Goal: Information Seeking & Learning: Learn about a topic

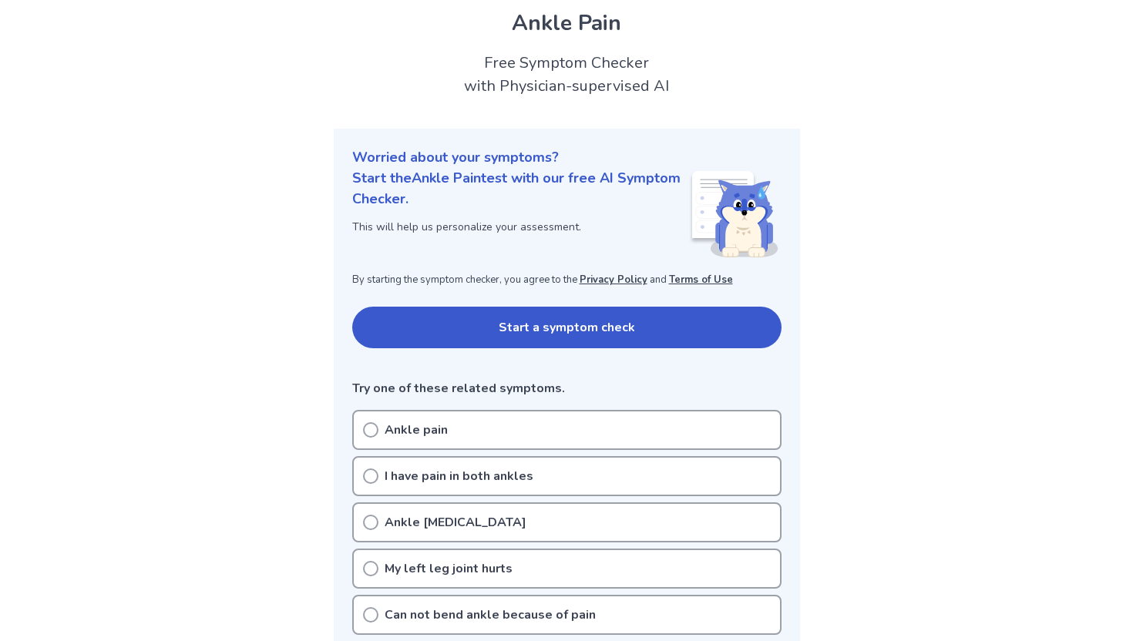
scroll to position [82, 0]
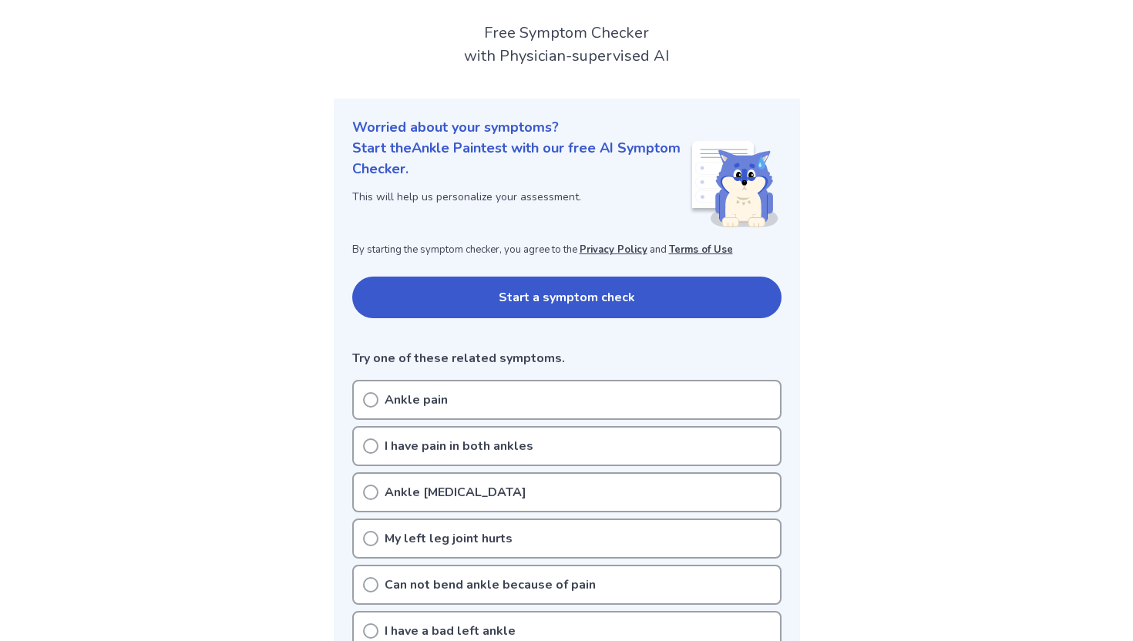
click at [386, 400] on p "Ankle pain" at bounding box center [416, 400] width 63 height 18
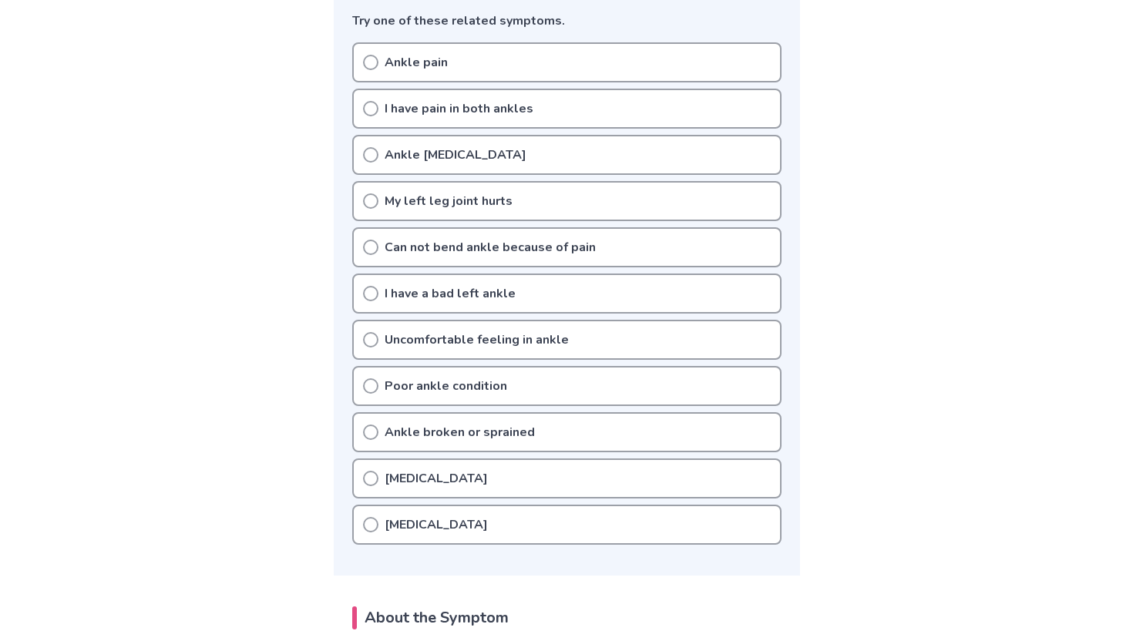
scroll to position [446, 0]
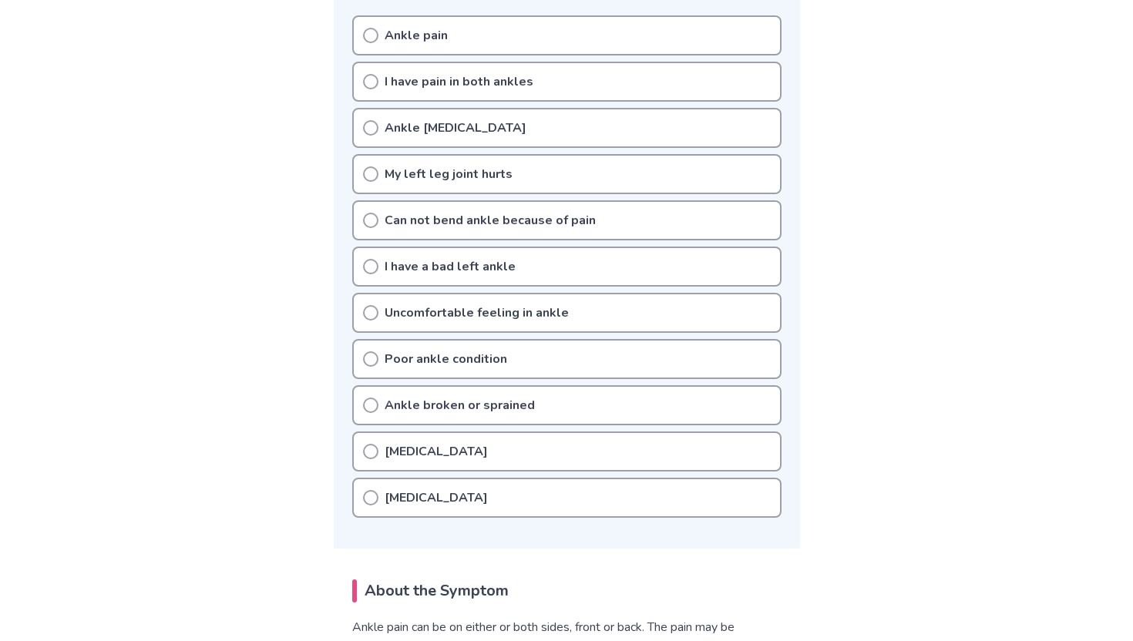
click at [371, 454] on icon at bounding box center [370, 451] width 15 height 15
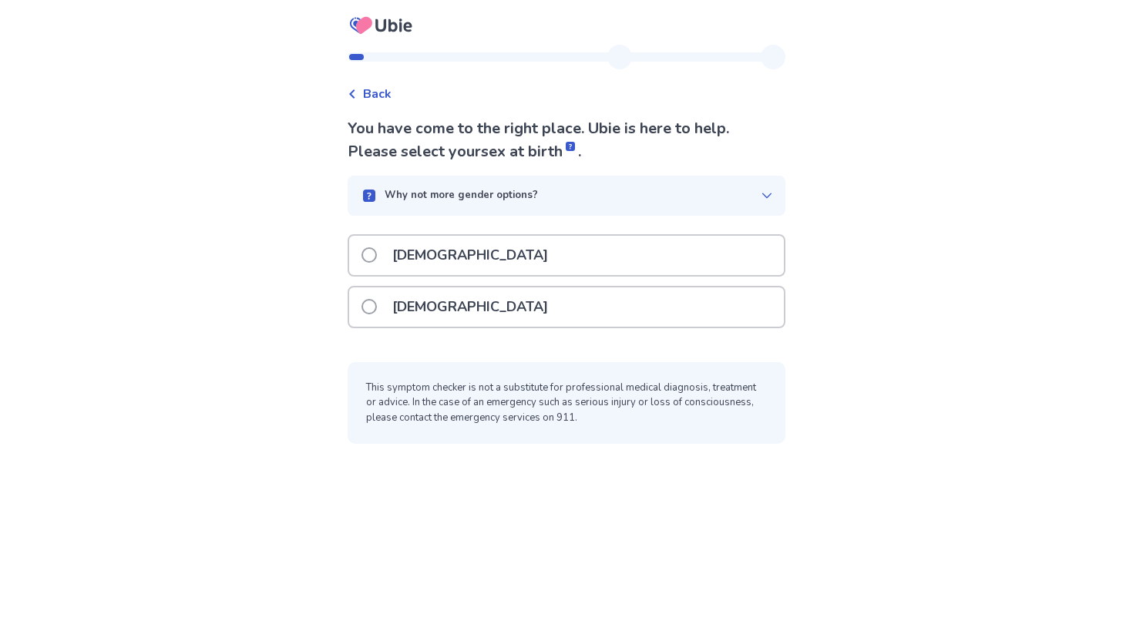
click at [415, 307] on p "Female" at bounding box center [470, 306] width 174 height 39
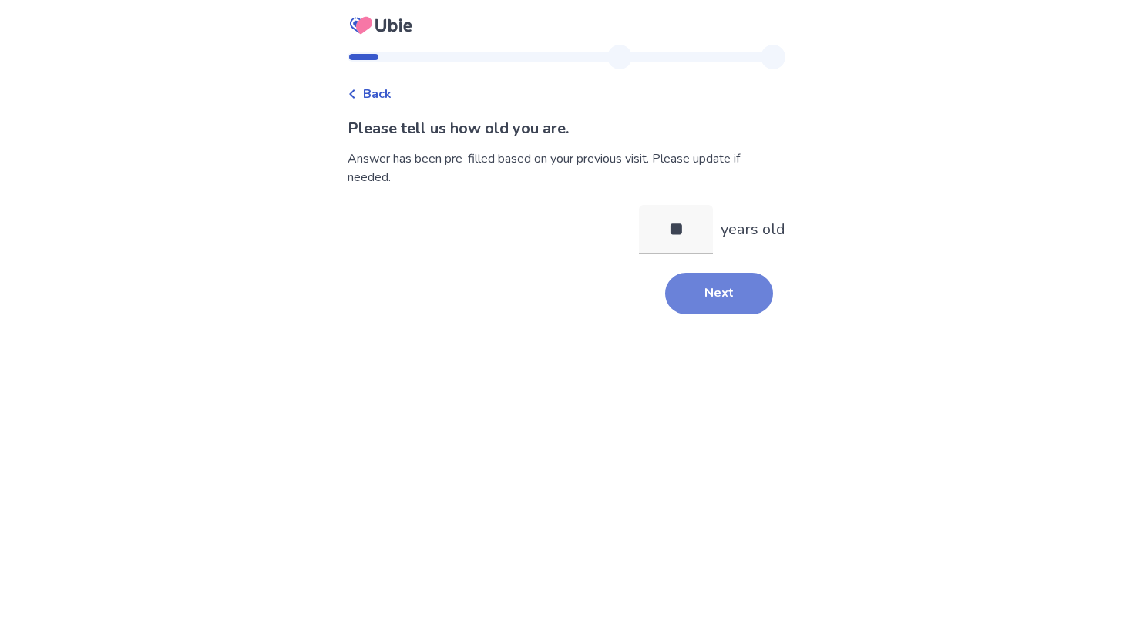
click at [699, 306] on button "Next" at bounding box center [719, 294] width 108 height 42
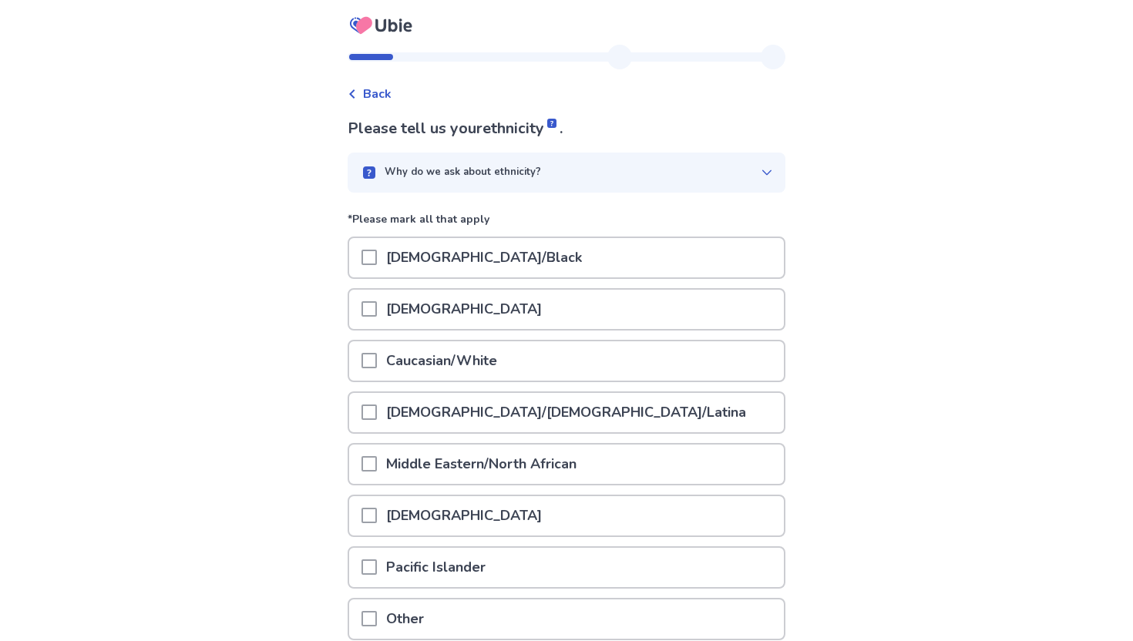
click at [684, 178] on div "Why do we ask about ethnicity?" at bounding box center [560, 172] width 401 height 15
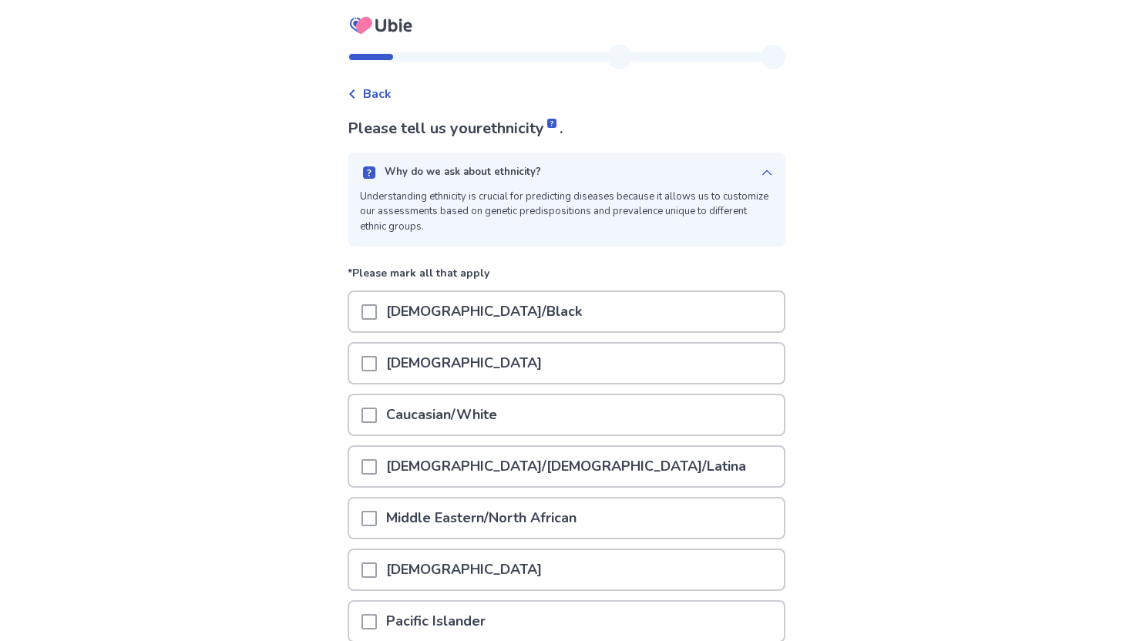
click at [762, 171] on icon at bounding box center [766, 172] width 9 height 5
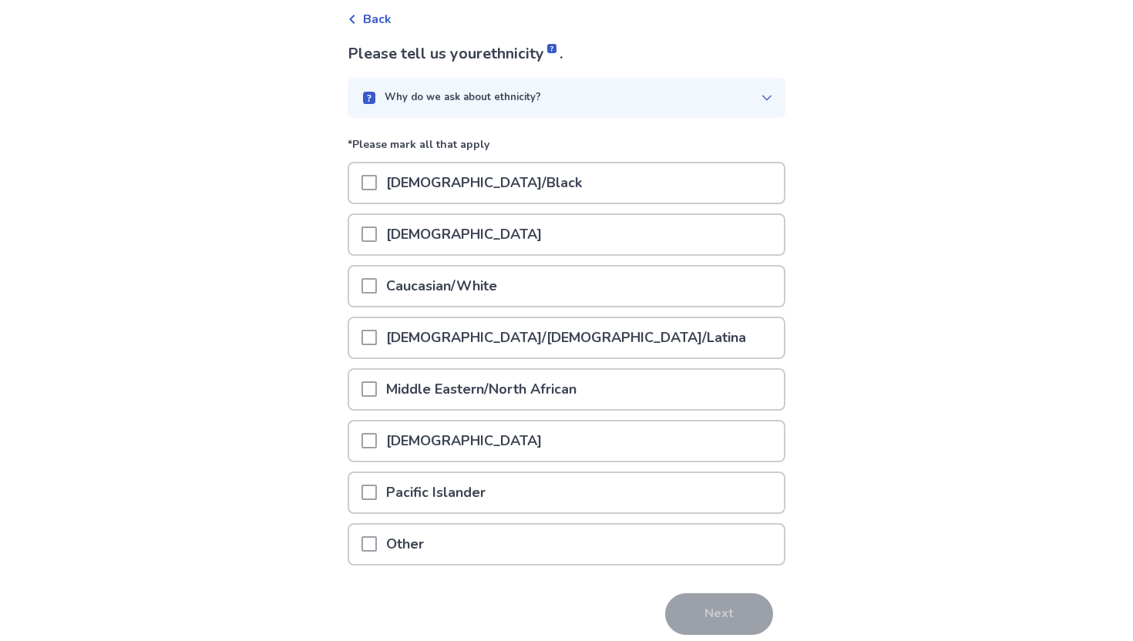
scroll to position [105, 0]
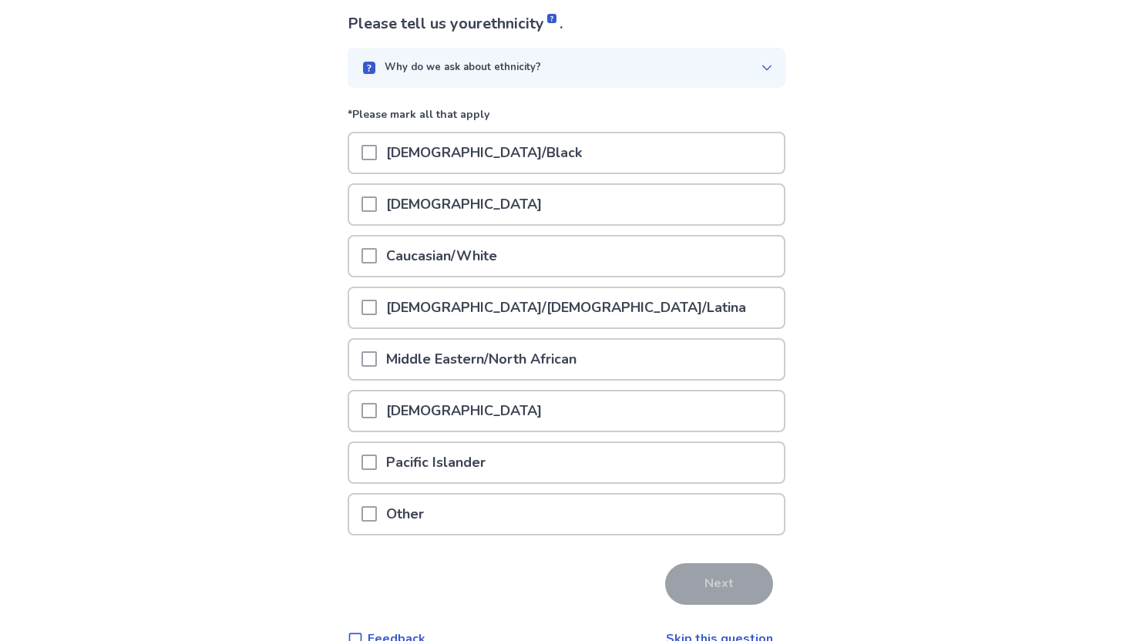
click at [372, 257] on span at bounding box center [368, 255] width 15 height 15
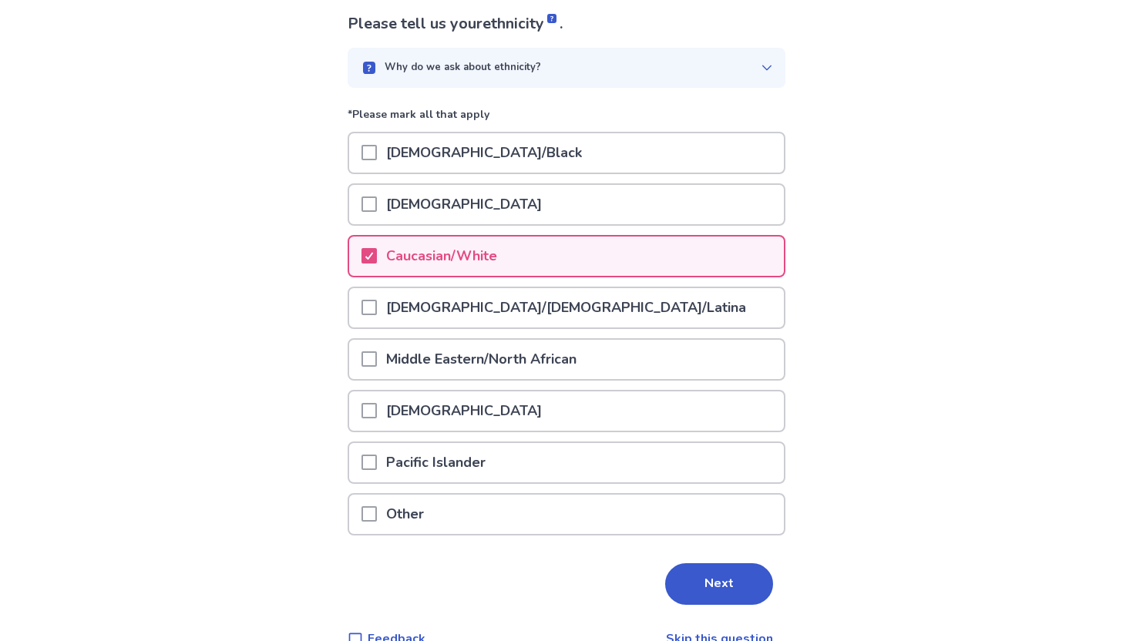
click at [374, 157] on span at bounding box center [368, 152] width 15 height 15
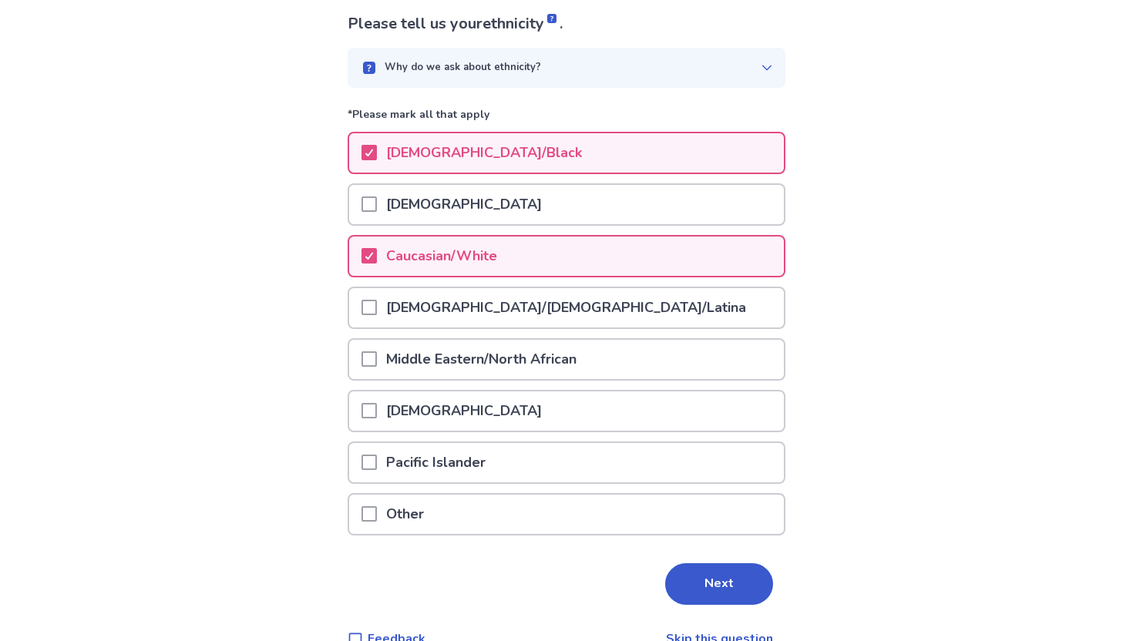
click at [320, 176] on div "Back Please tell us your ethnicity . Why do we ask about ethnicity? *Please mar…" at bounding box center [566, 284] width 1133 height 778
click at [687, 591] on button "Next" at bounding box center [719, 584] width 108 height 42
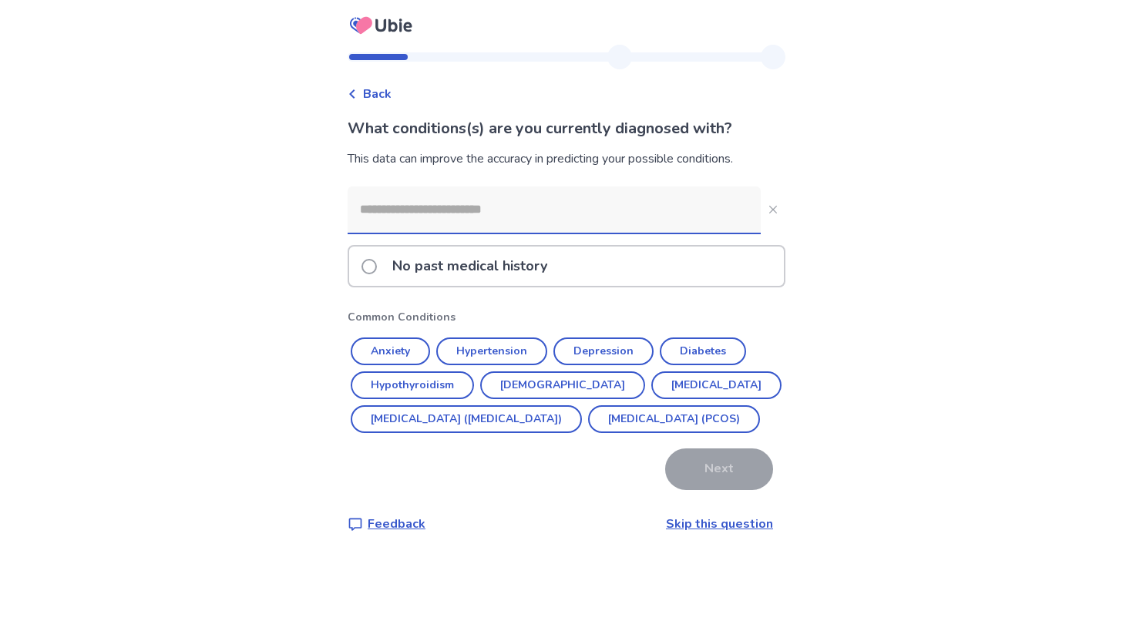
click at [534, 218] on input at bounding box center [554, 209] width 413 height 46
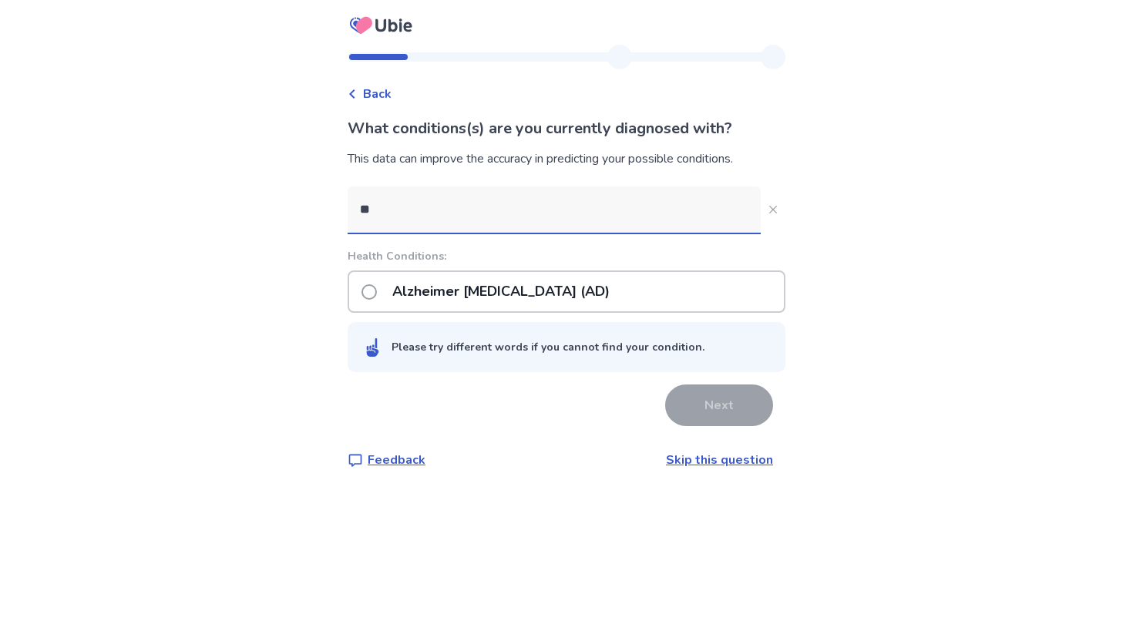
type input "***"
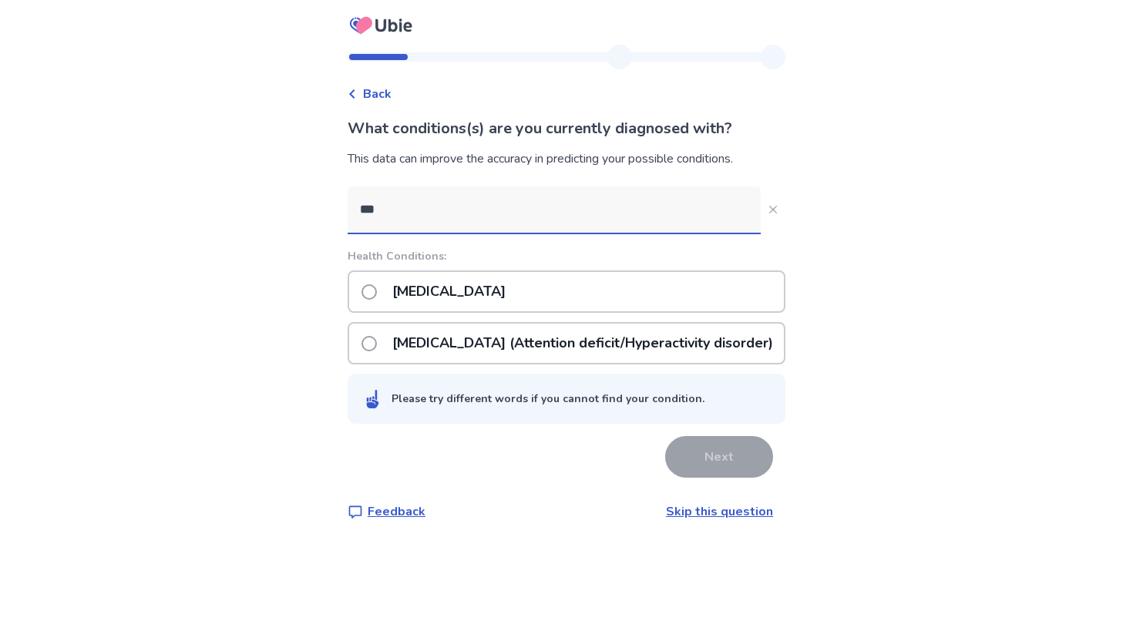
click at [519, 338] on p "ADHD (Attention deficit/Hyperactivity disorder)" at bounding box center [582, 343] width 399 height 39
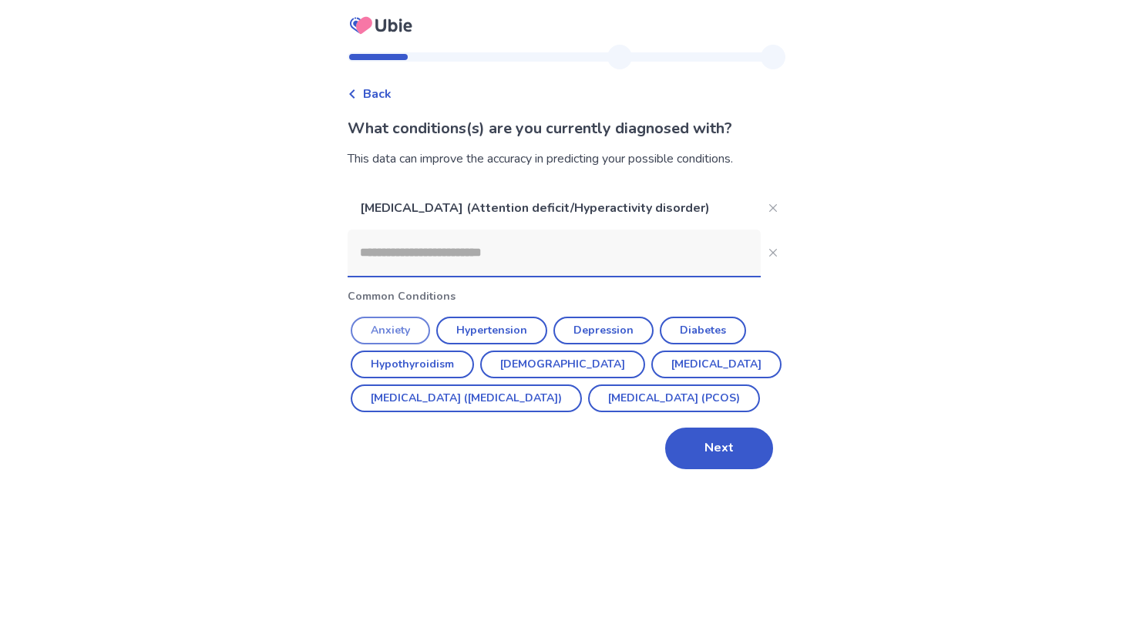
click at [422, 324] on button "Anxiety" at bounding box center [390, 331] width 79 height 28
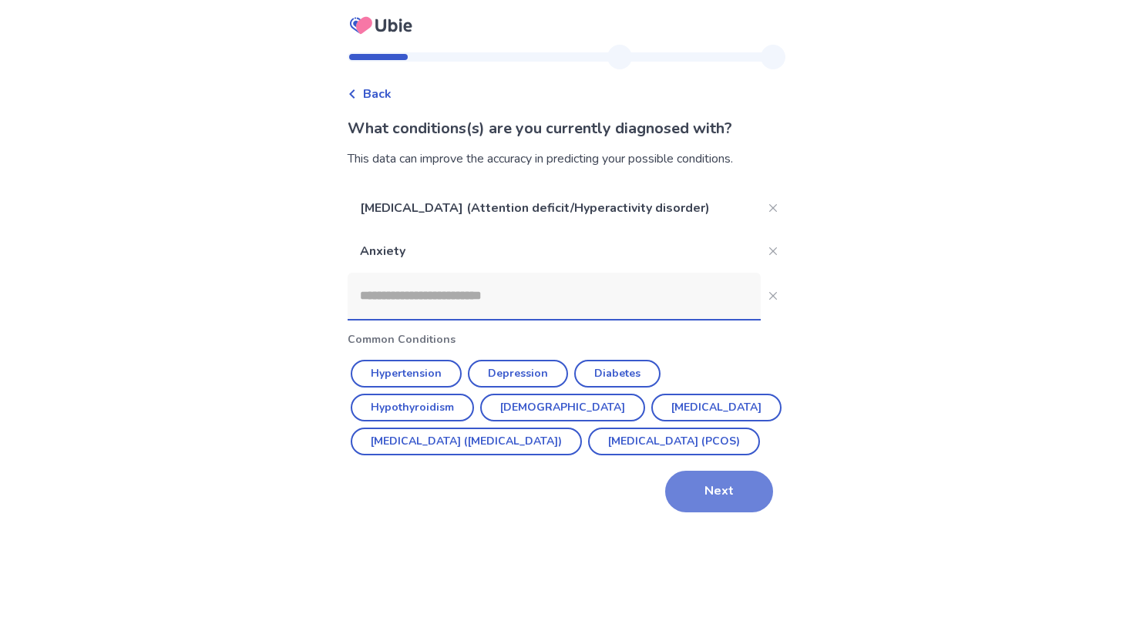
click at [718, 512] on button "Next" at bounding box center [719, 492] width 108 height 42
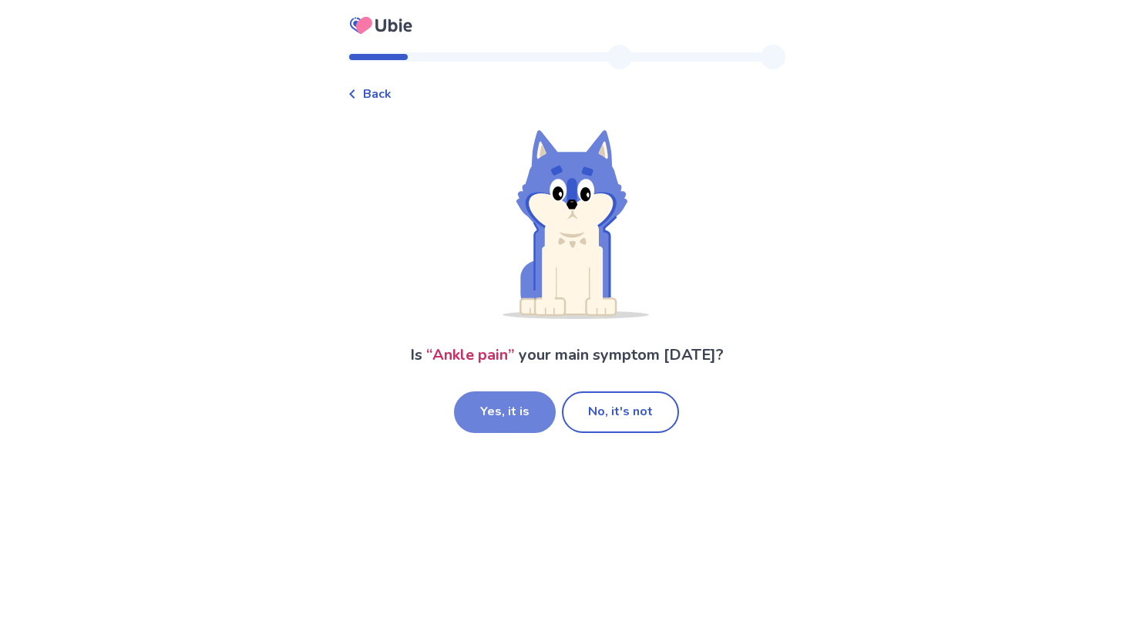
click at [503, 398] on button "Yes, it is" at bounding box center [505, 412] width 102 height 42
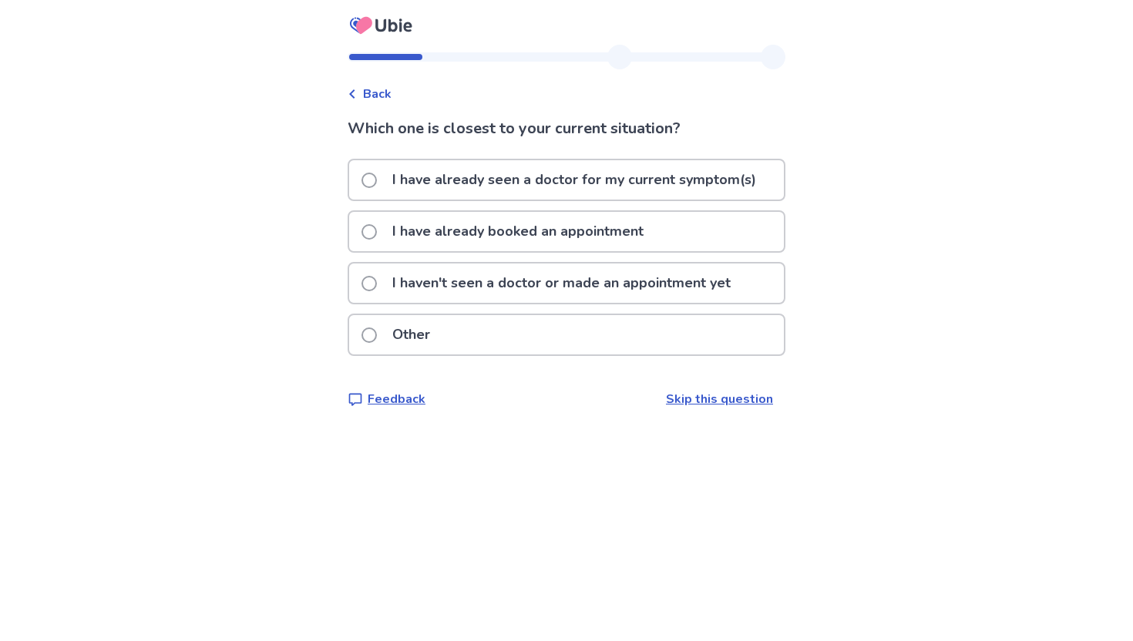
click at [532, 176] on p "I have already seen a doctor for my current symptom(s)" at bounding box center [574, 179] width 382 height 39
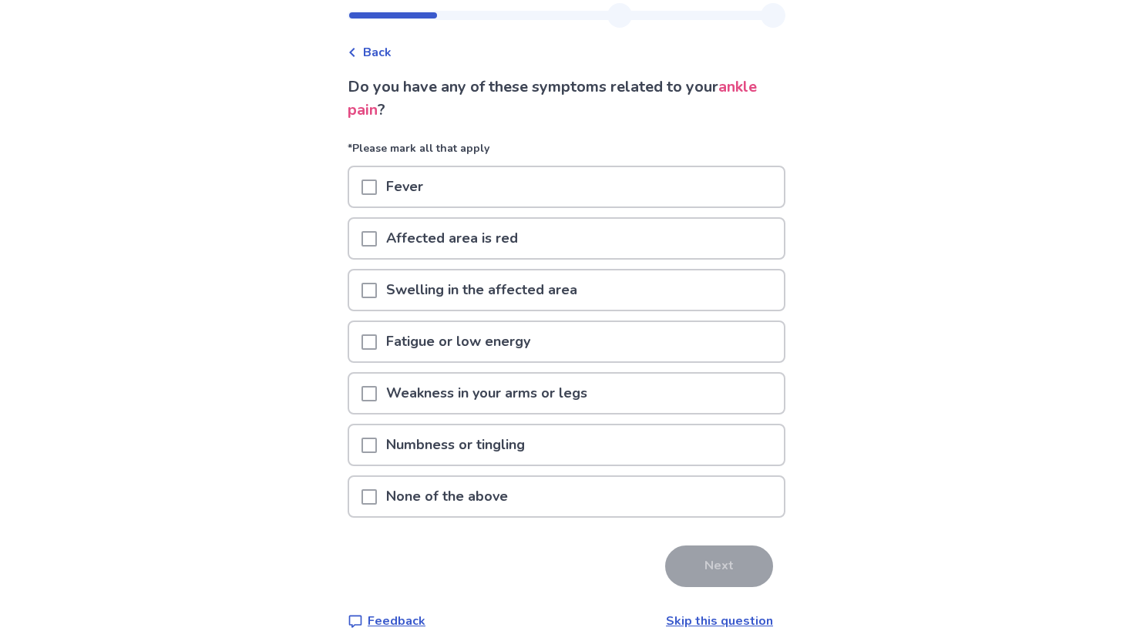
scroll to position [50, 0]
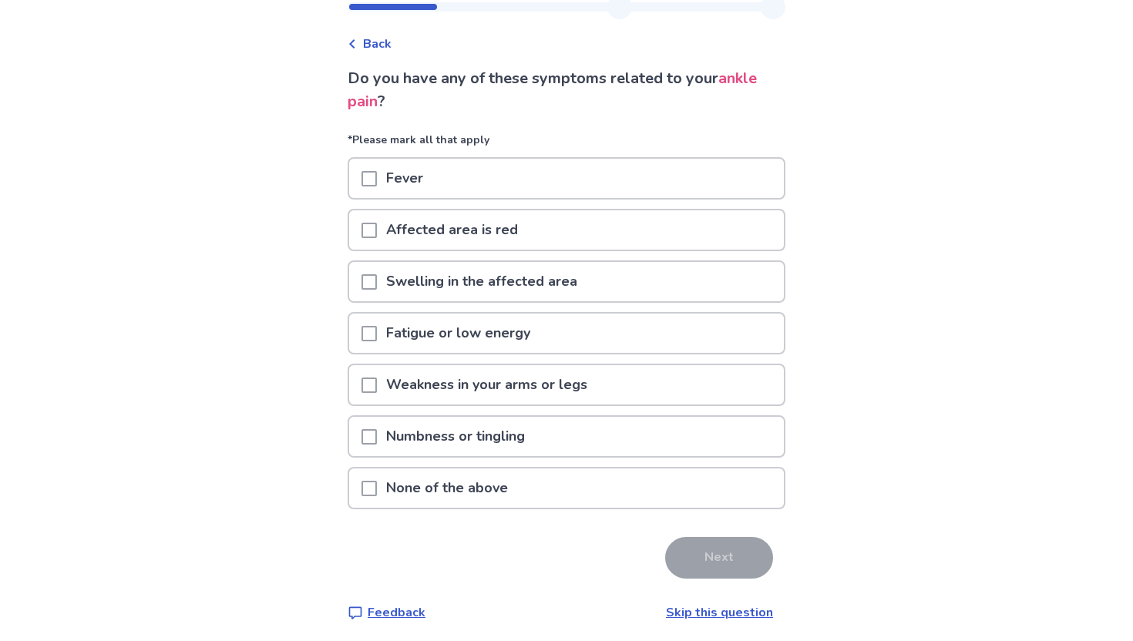
click at [373, 442] on span at bounding box center [368, 436] width 15 height 15
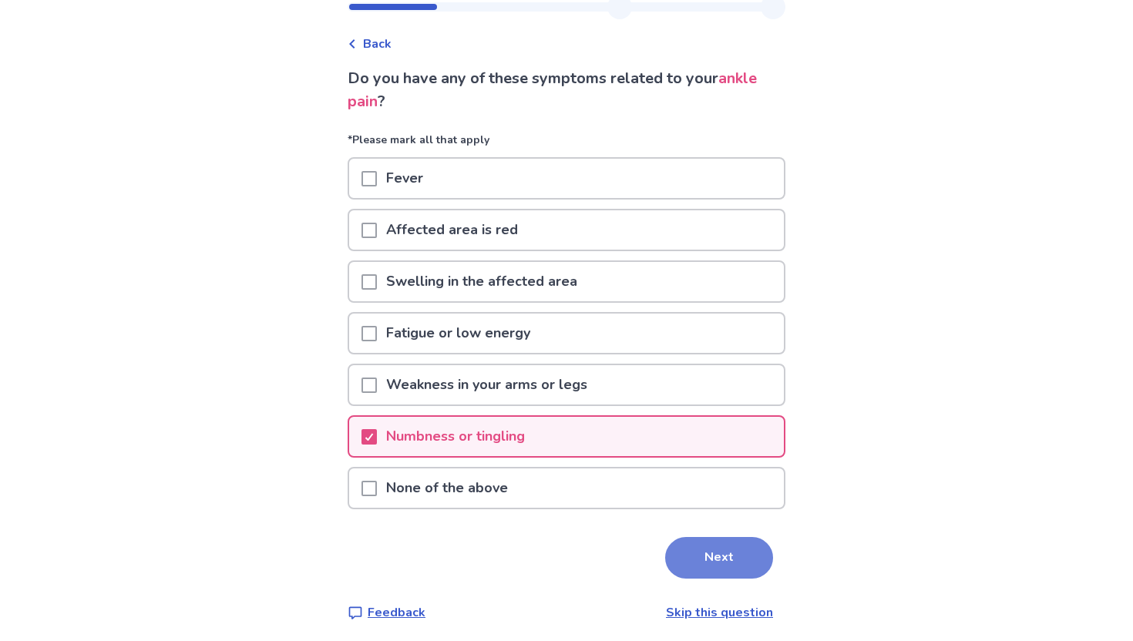
click at [694, 556] on button "Next" at bounding box center [719, 558] width 108 height 42
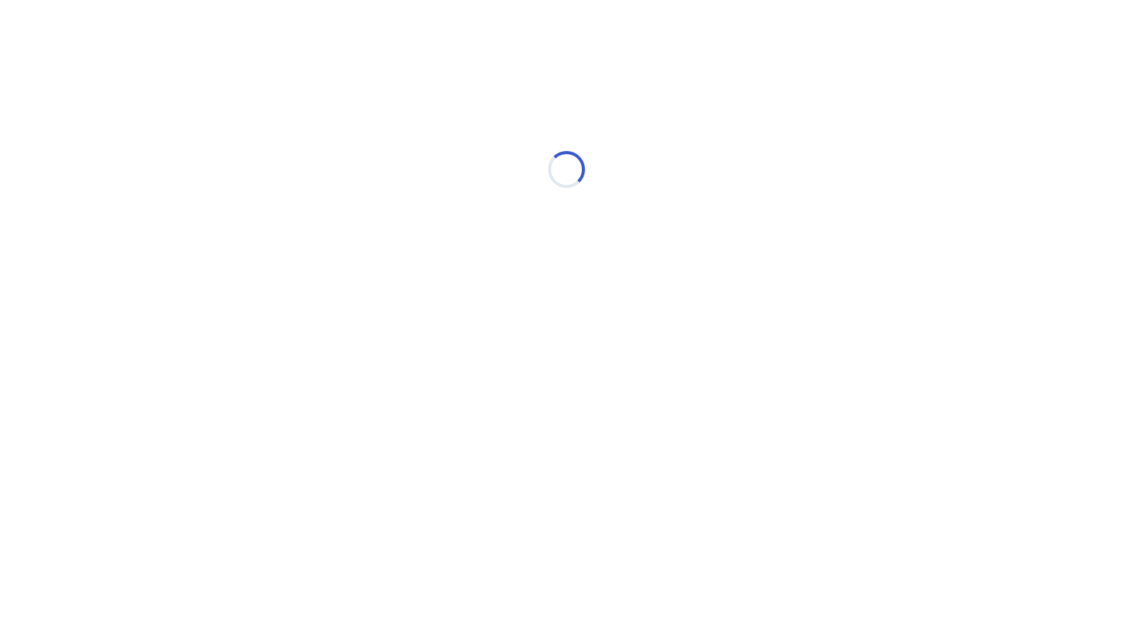
select select "*"
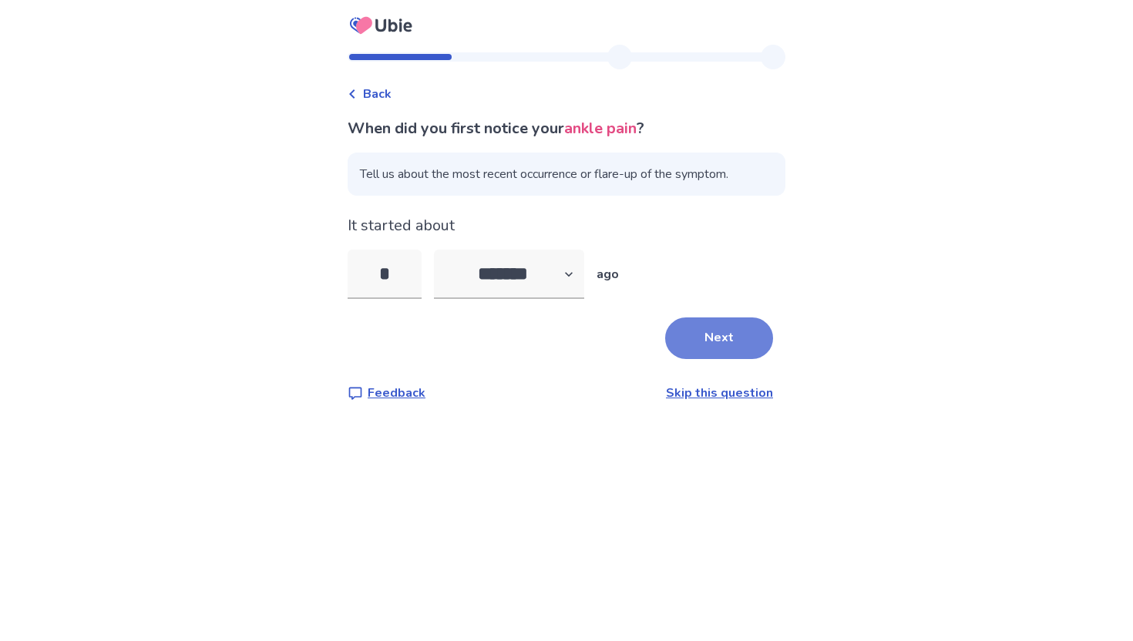
type input "*"
click at [698, 338] on button "Next" at bounding box center [719, 338] width 108 height 42
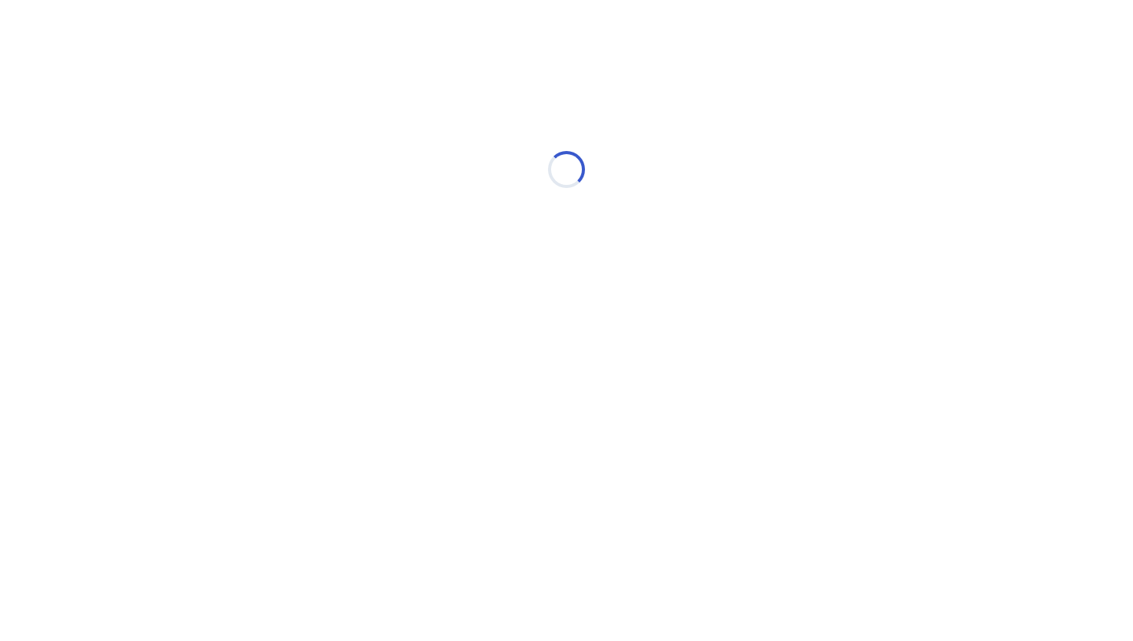
select select "*"
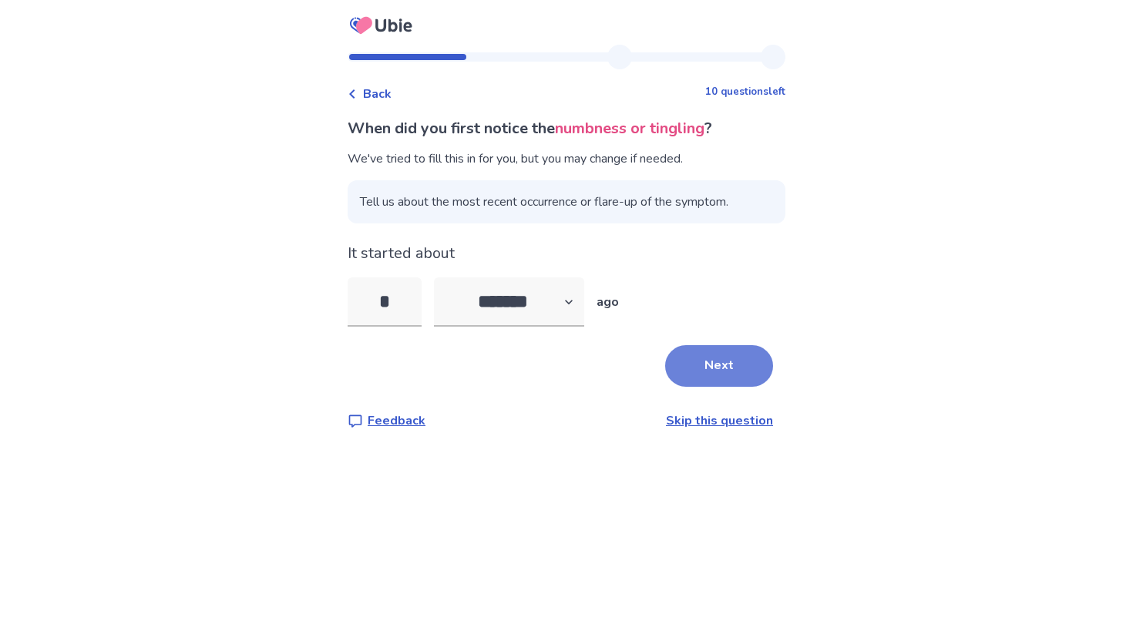
click at [726, 367] on button "Next" at bounding box center [719, 366] width 108 height 42
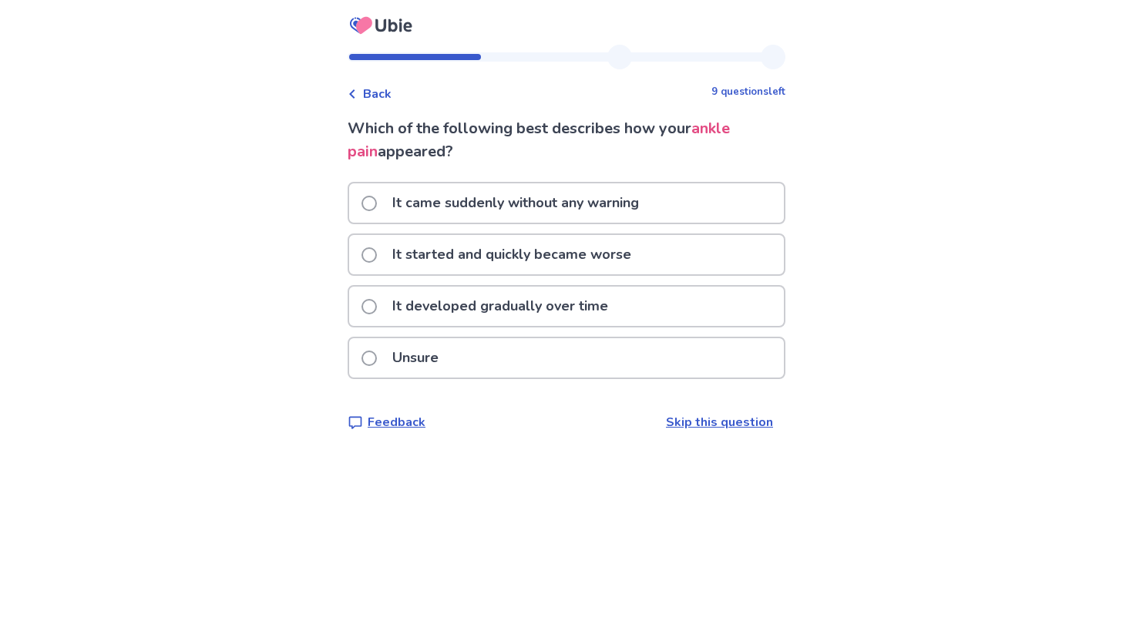
click at [529, 252] on p "It started and quickly became worse" at bounding box center [511, 254] width 257 height 39
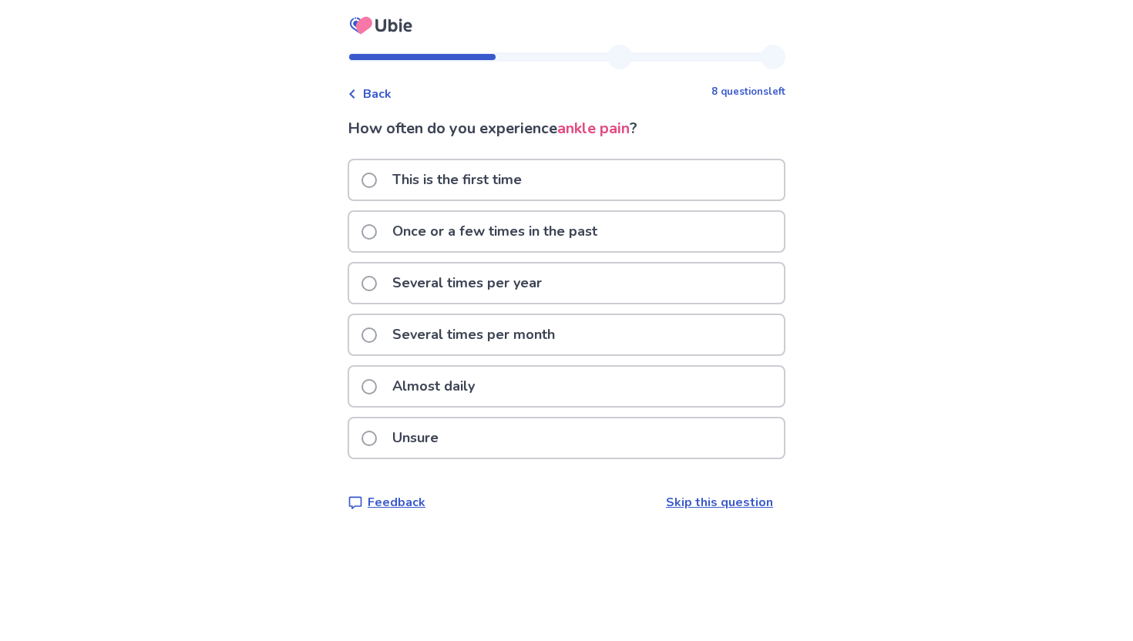
click at [595, 180] on div "This is the first time" at bounding box center [566, 179] width 435 height 39
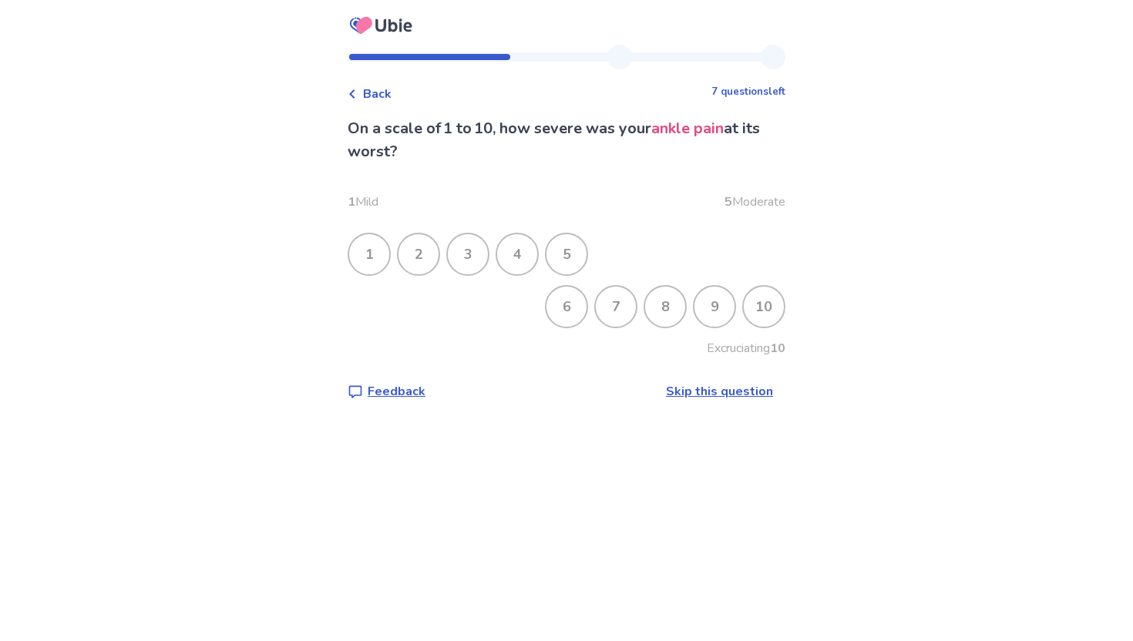
click at [609, 311] on div "7" at bounding box center [616, 307] width 40 height 40
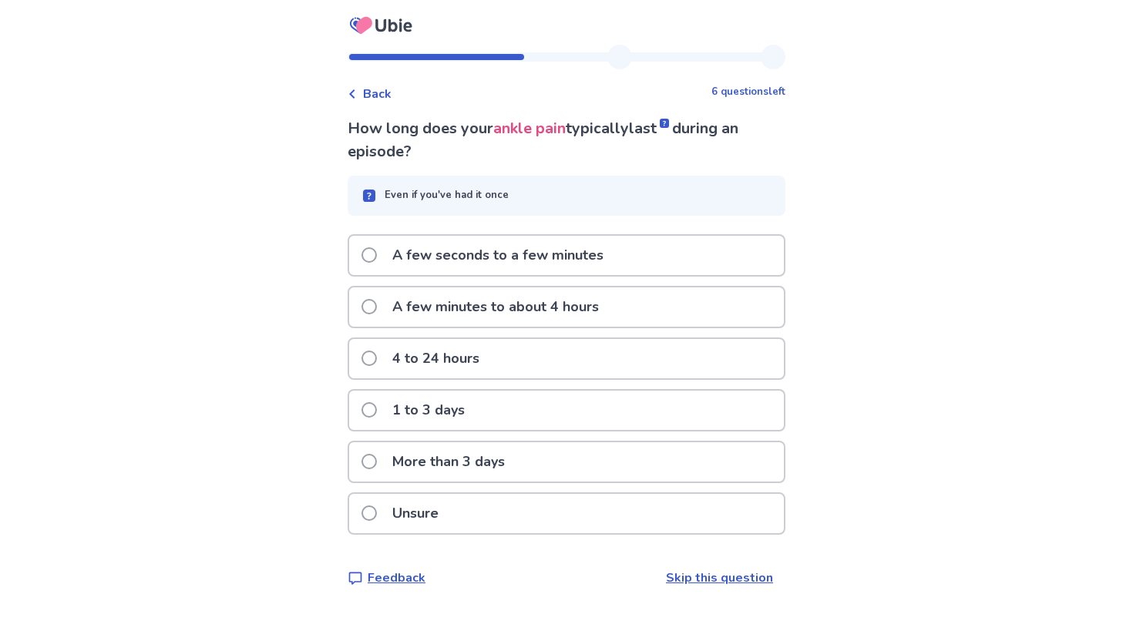
click at [813, 242] on div "Back 6 questions left How long does your ankle pain typically last during an ep…" at bounding box center [566, 320] width 1133 height 641
click at [502, 366] on div "4 to 24 hours" at bounding box center [566, 358] width 435 height 39
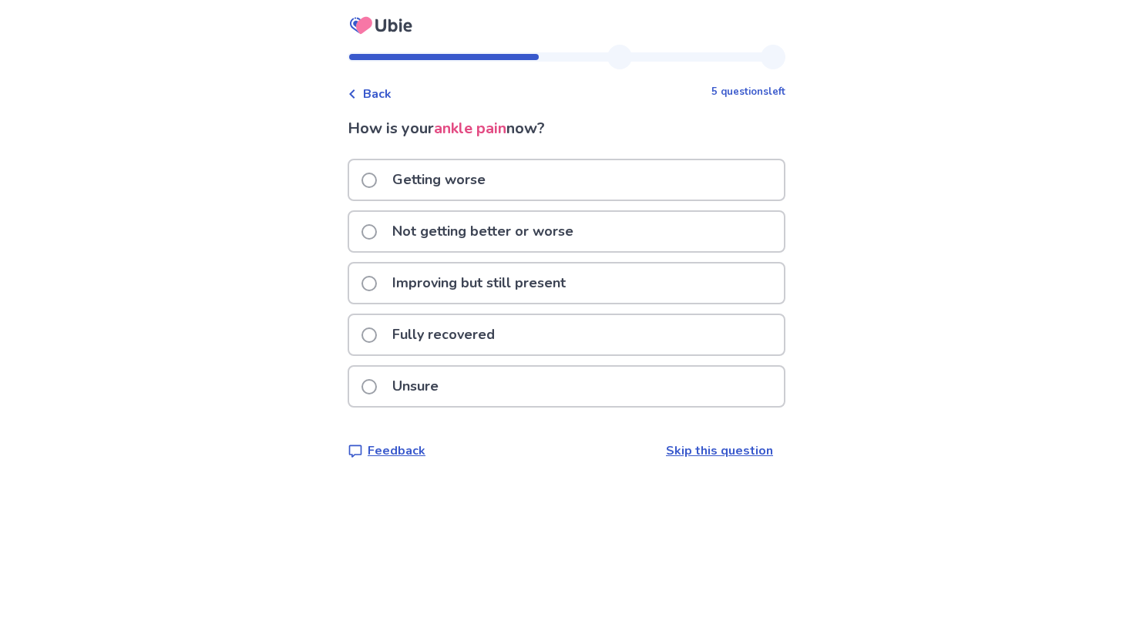
click at [492, 230] on p "Not getting better or worse" at bounding box center [483, 231] width 200 height 39
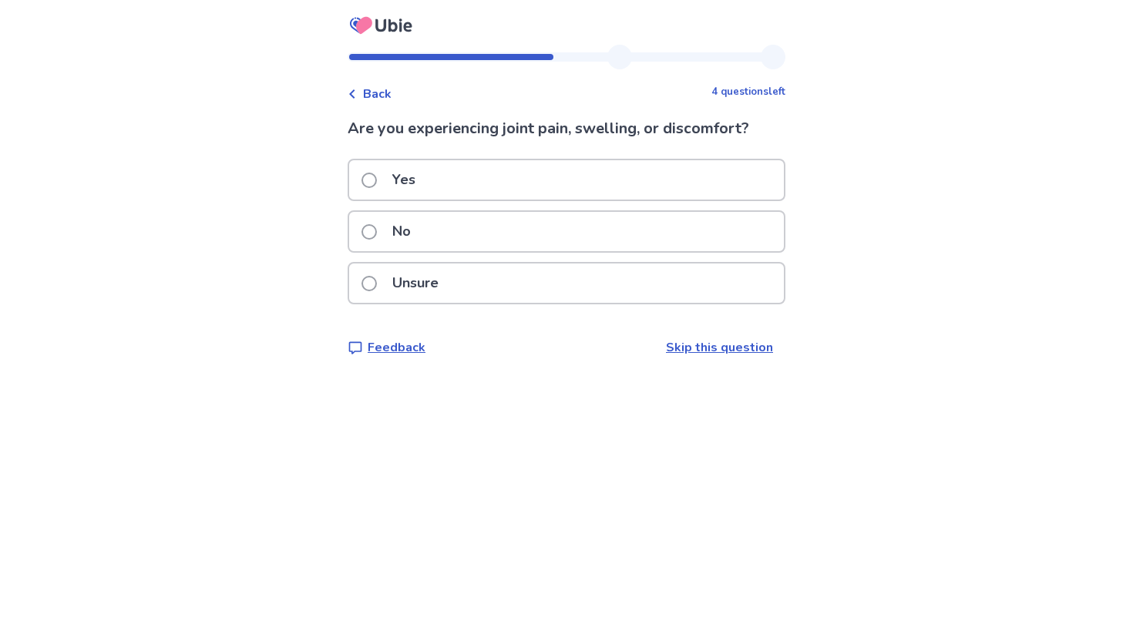
click at [448, 284] on p "Unsure" at bounding box center [415, 283] width 65 height 39
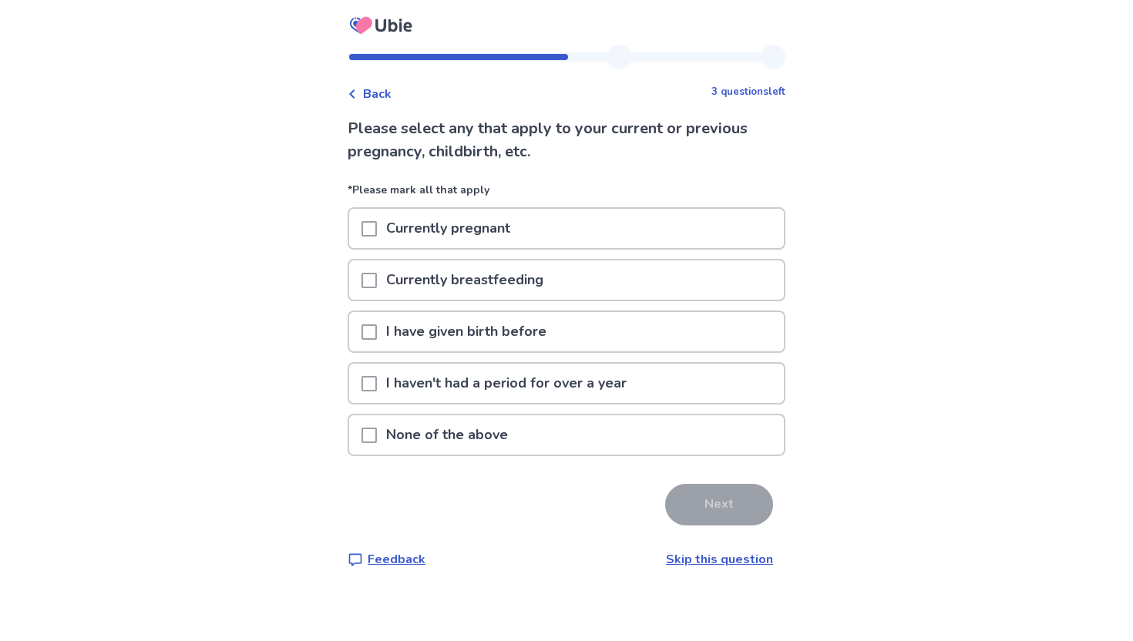
click at [373, 429] on span at bounding box center [368, 435] width 15 height 15
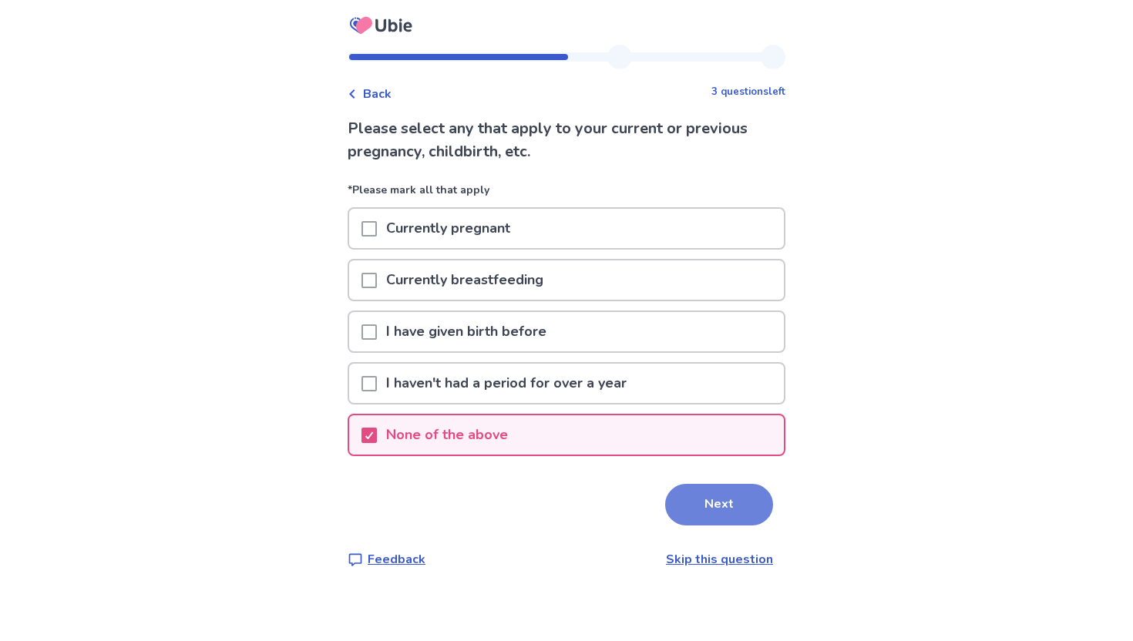
click at [714, 514] on button "Next" at bounding box center [719, 505] width 108 height 42
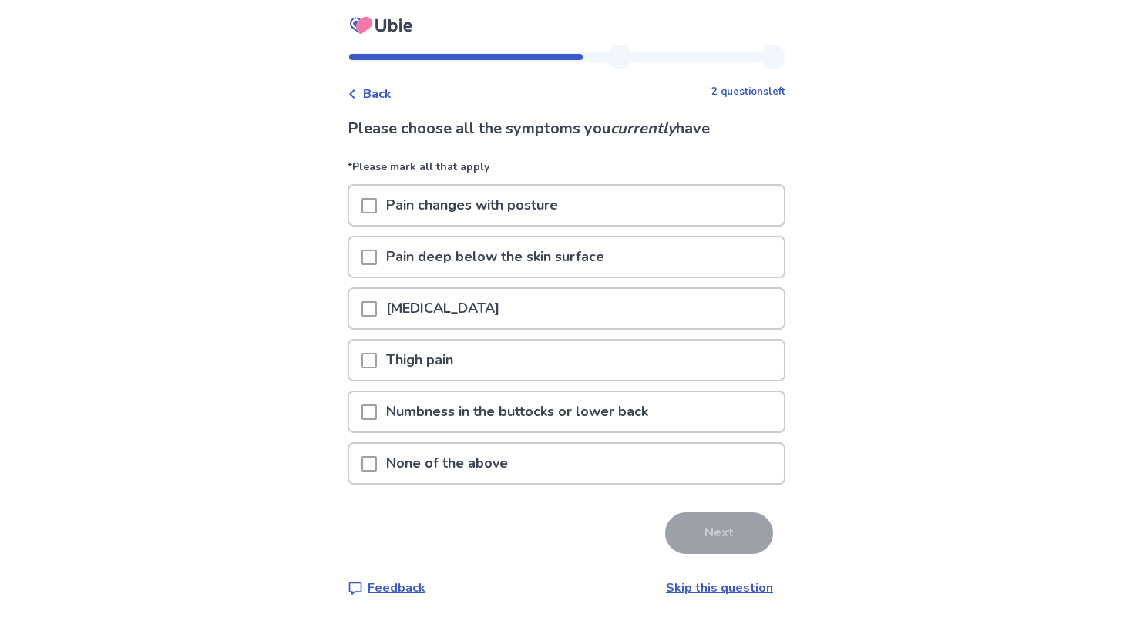
click at [297, 213] on div "Back 2 questions left Please choose all the symptoms you currently have *Please…" at bounding box center [566, 320] width 1133 height 641
click at [377, 462] on span at bounding box center [368, 463] width 15 height 15
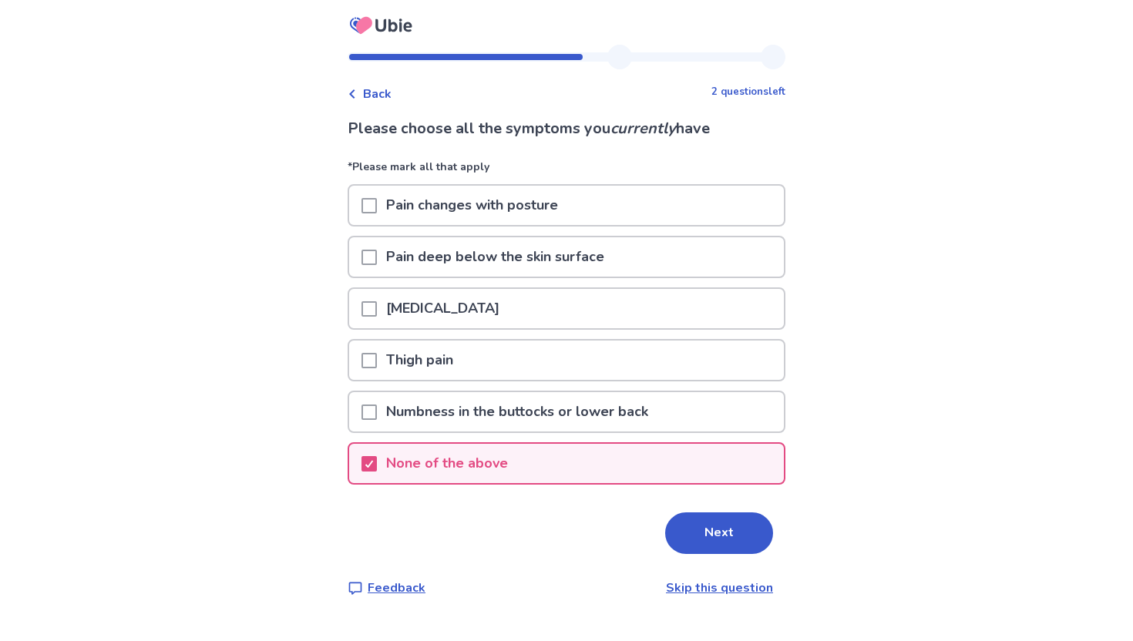
click at [438, 260] on p "Pain deep below the skin surface" at bounding box center [495, 256] width 237 height 39
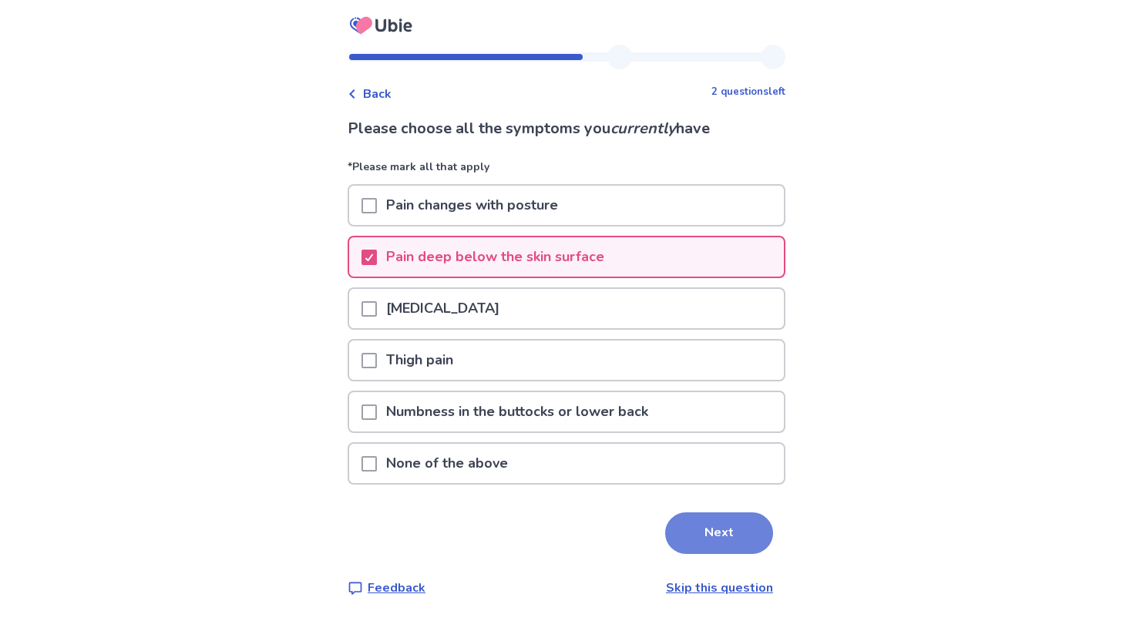
click at [696, 518] on button "Next" at bounding box center [719, 533] width 108 height 42
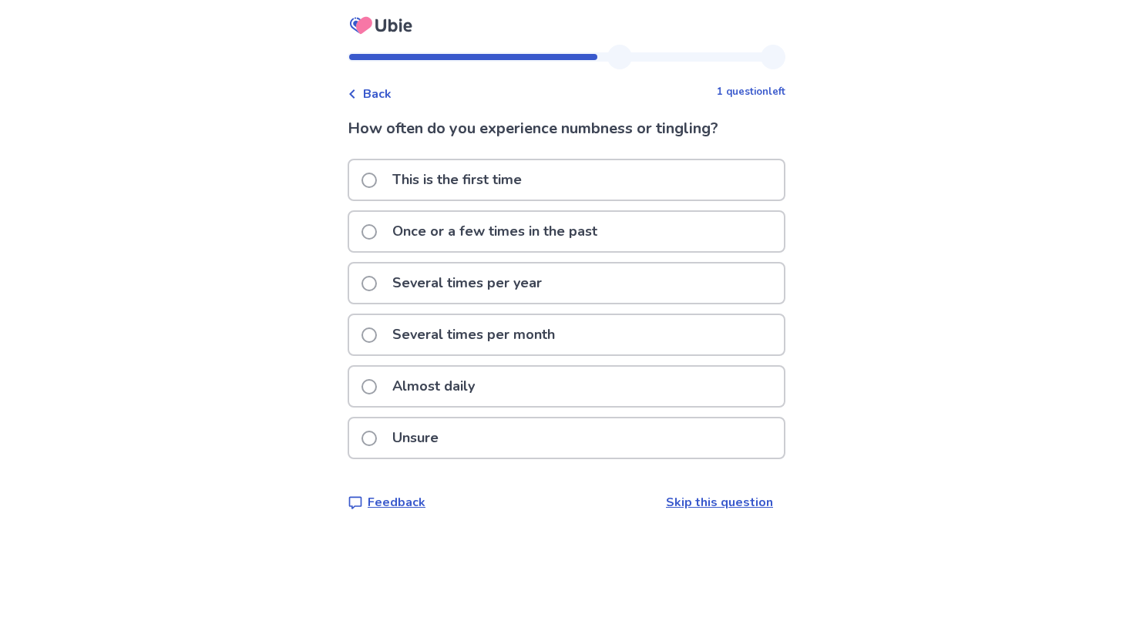
click at [531, 379] on div "Almost daily" at bounding box center [566, 386] width 435 height 39
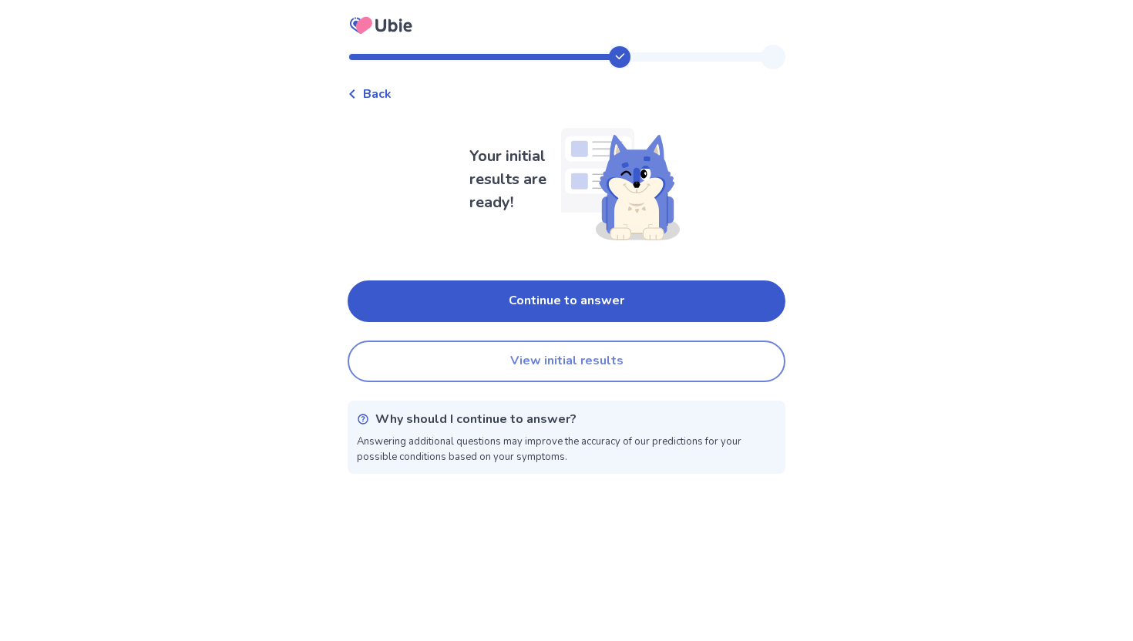
click at [556, 354] on button "View initial results" at bounding box center [567, 362] width 438 height 42
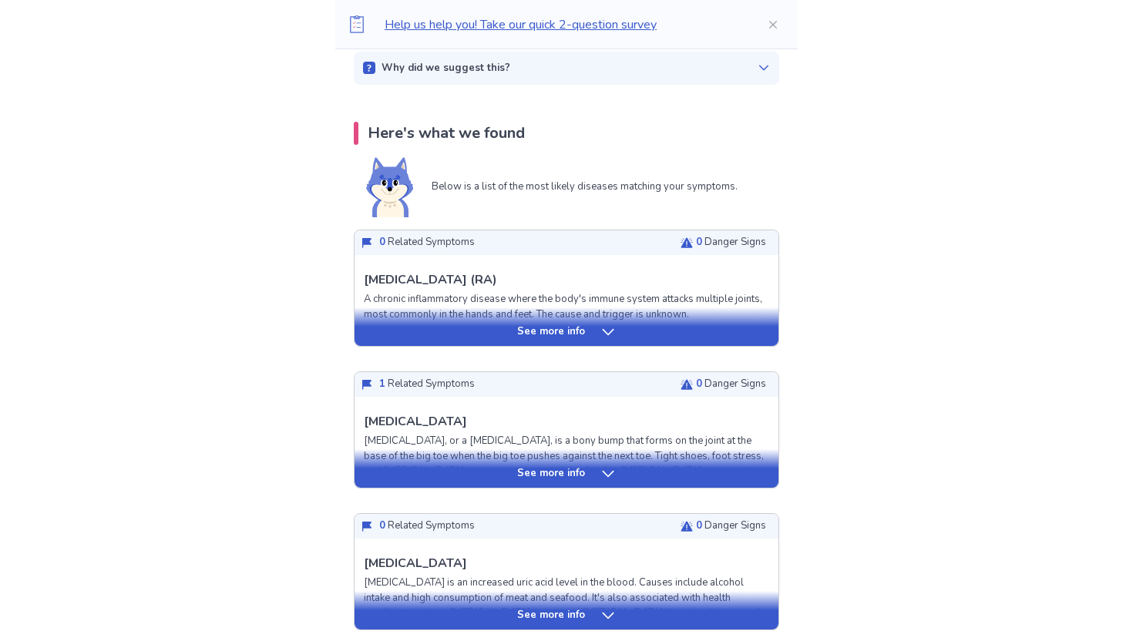
scroll to position [376, 0]
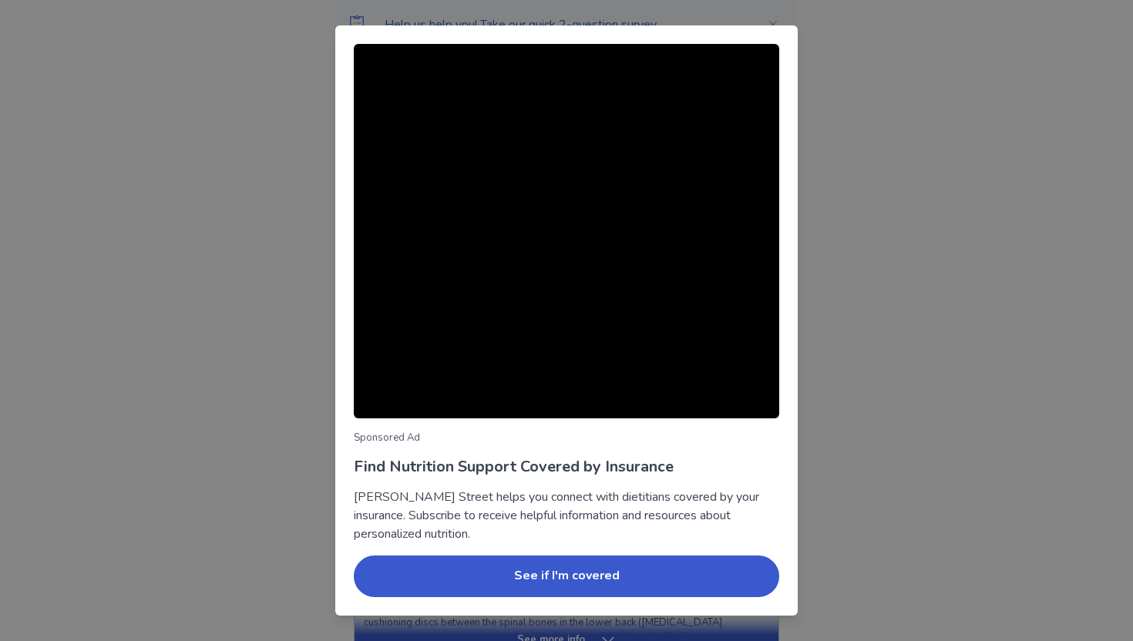
click at [845, 401] on div "Sponsored Ad Find Nutrition Support Covered by Insurance Berry Street helps you…" at bounding box center [566, 320] width 1133 height 641
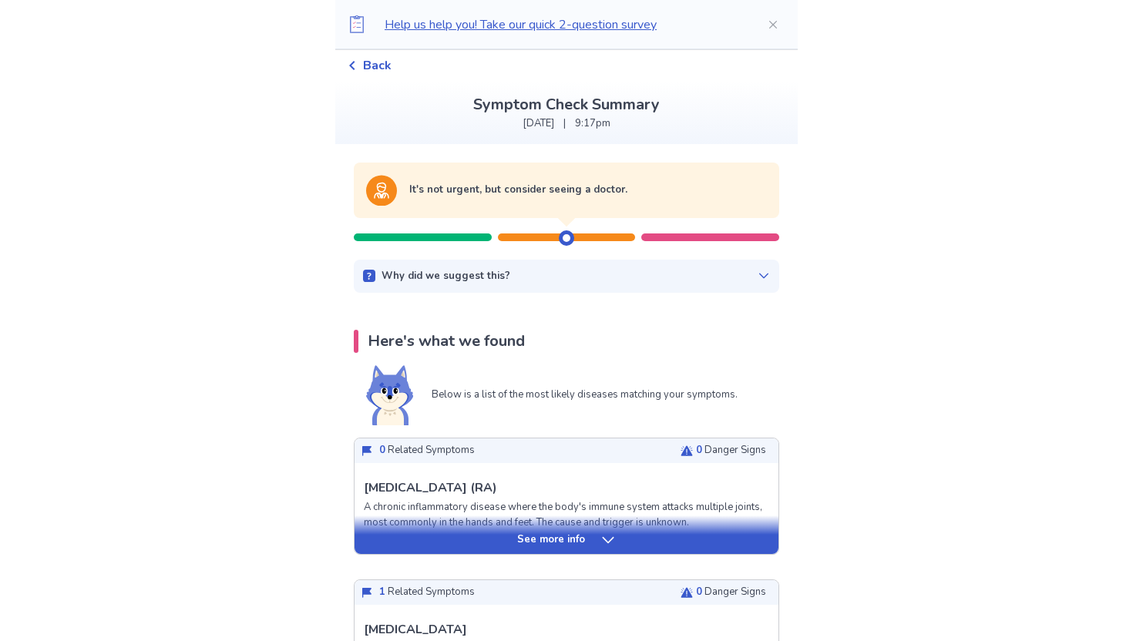
scroll to position [46, 0]
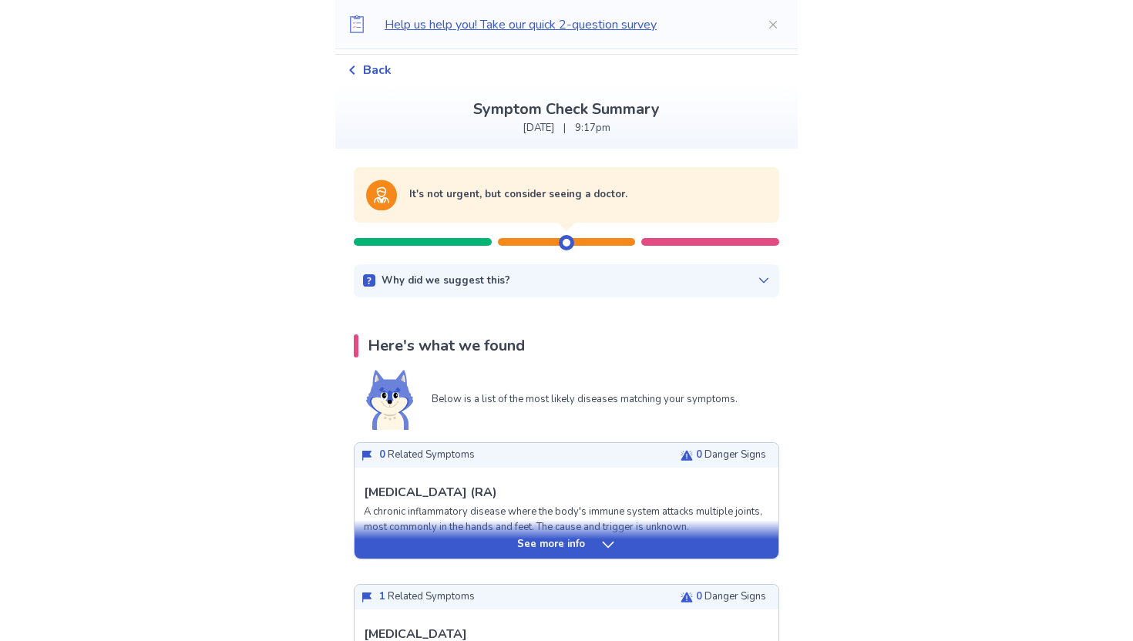
click at [565, 243] on div at bounding box center [566, 242] width 15 height 15
click at [598, 287] on div "Why did we suggest this?" at bounding box center [566, 281] width 407 height 15
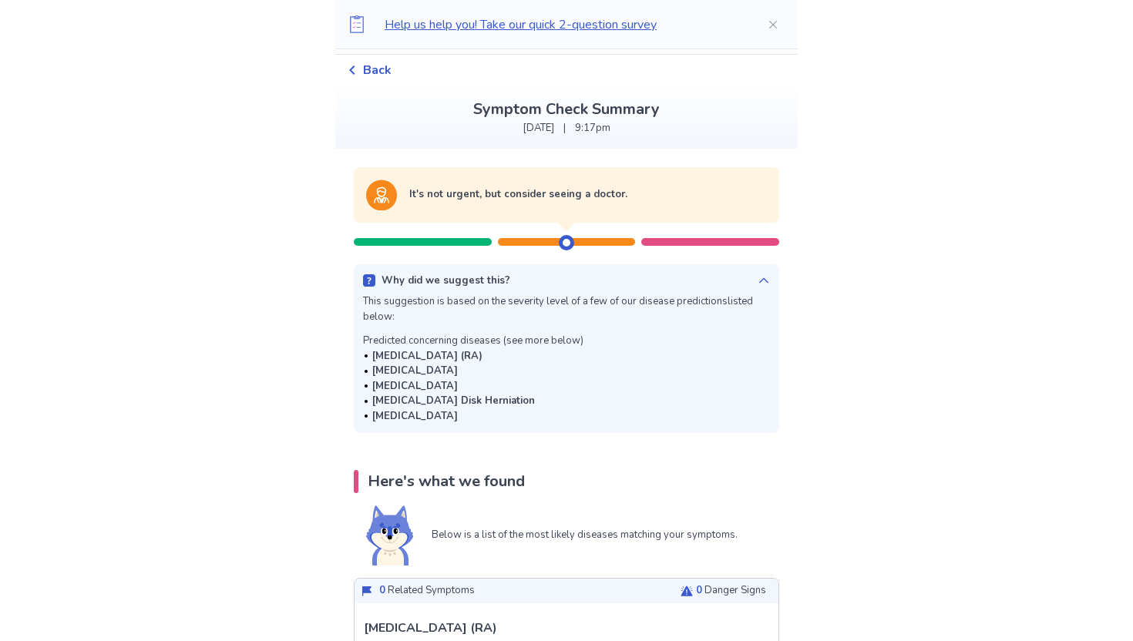
click at [625, 280] on div "Why did we suggest this?" at bounding box center [566, 281] width 407 height 15
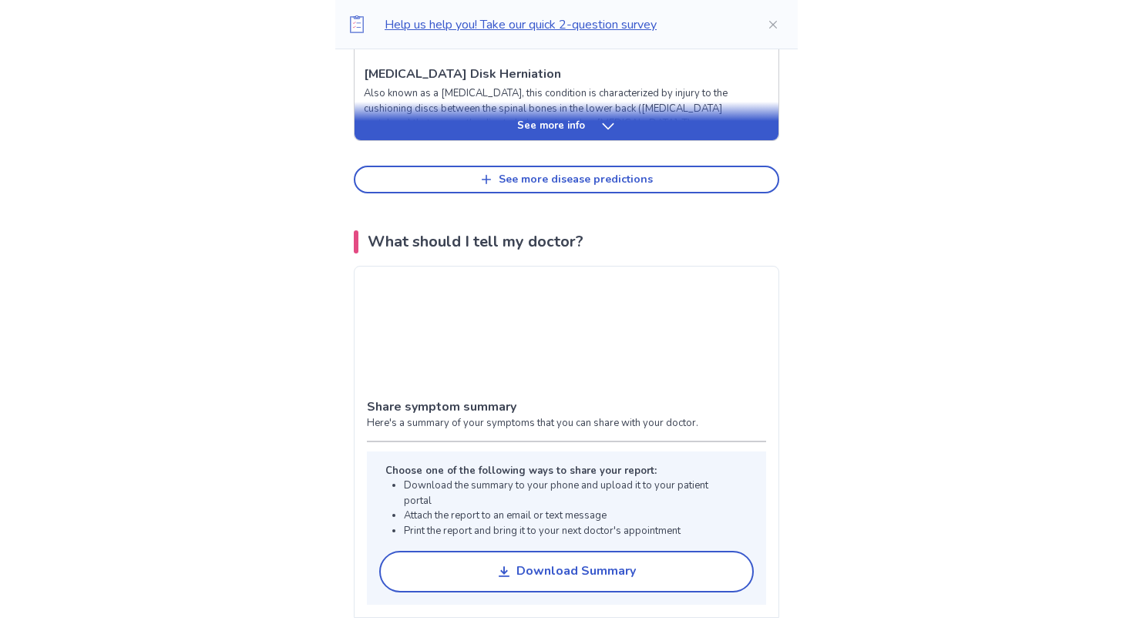
scroll to position [892, 0]
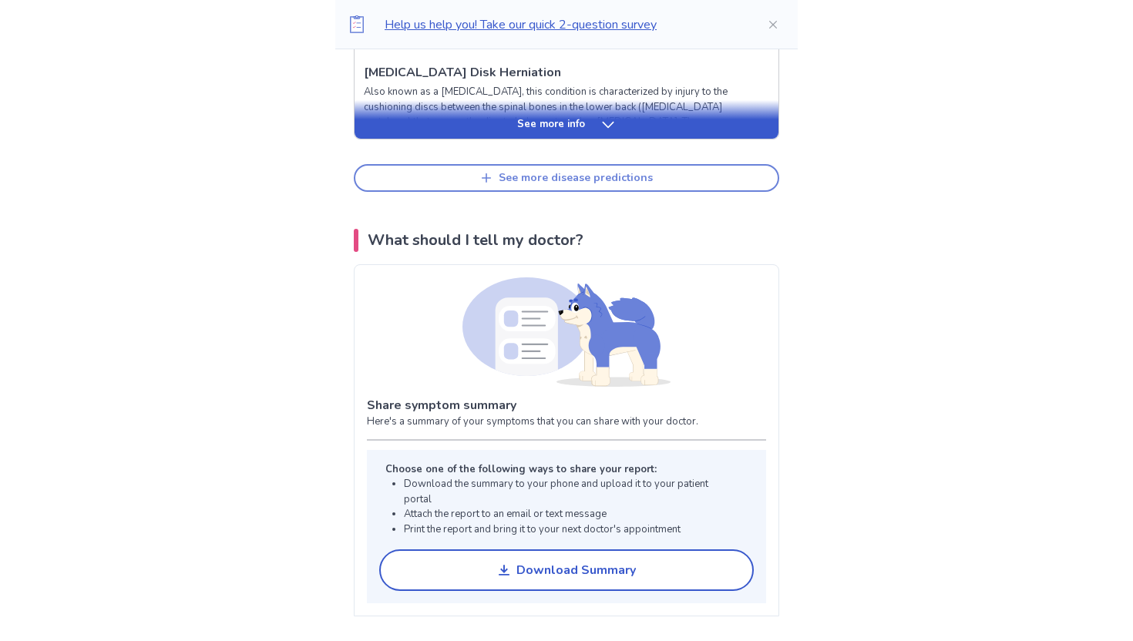
click at [560, 177] on div "See more disease predictions" at bounding box center [576, 178] width 154 height 13
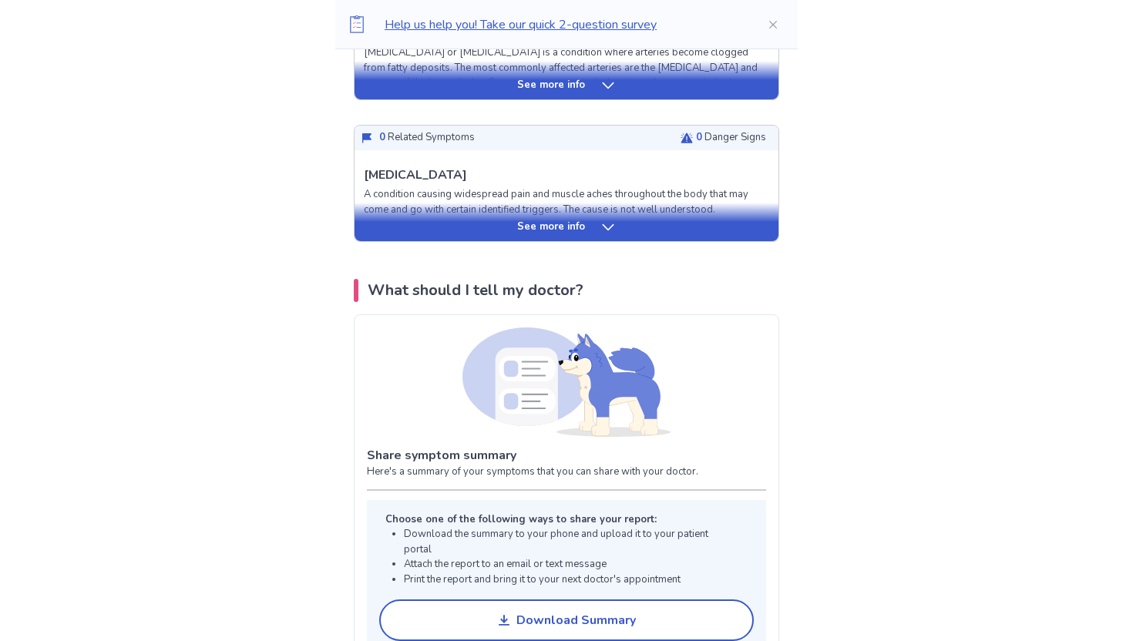
scroll to position [1339, 0]
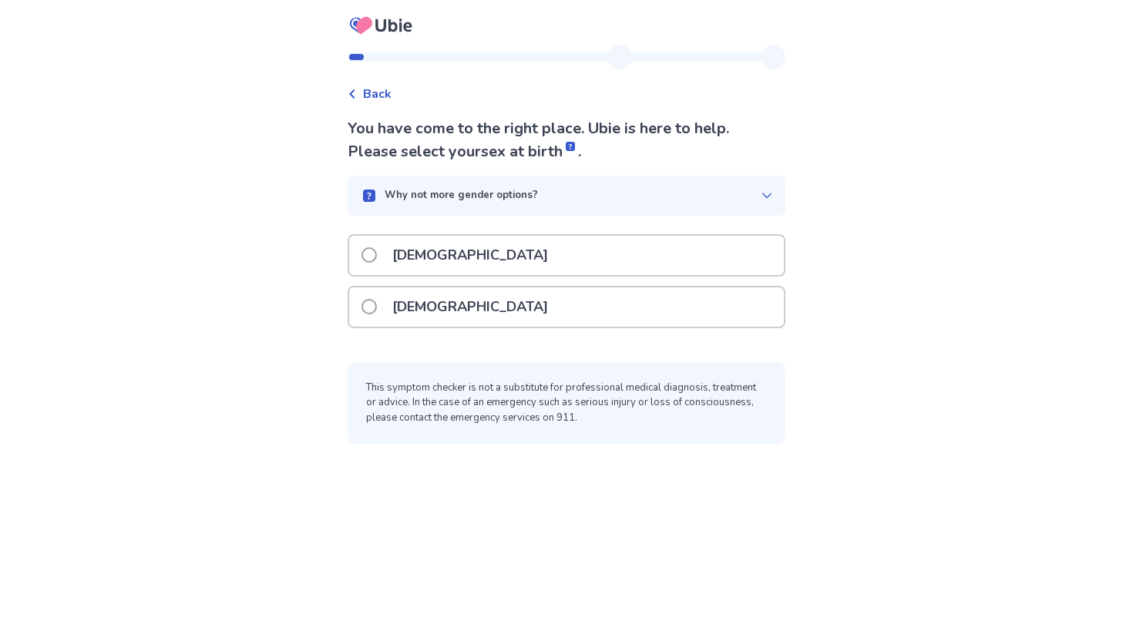
click at [445, 317] on p "[DEMOGRAPHIC_DATA]" at bounding box center [470, 306] width 174 height 39
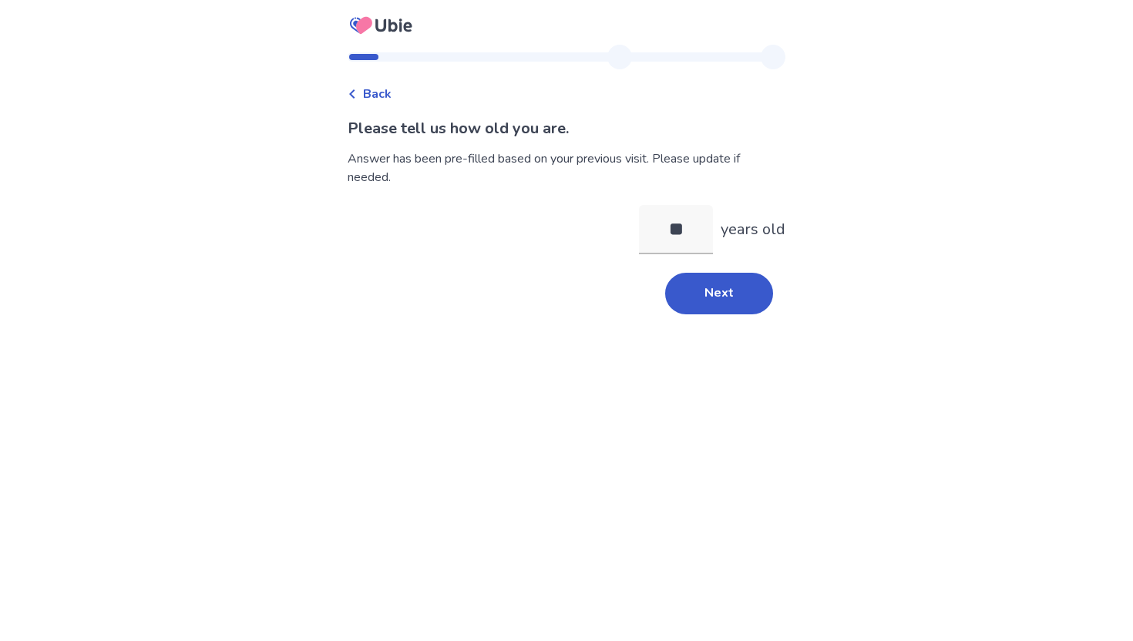
click at [722, 317] on div "Back Please tell us how old you are. Answer has been pre-filled based on your p…" at bounding box center [566, 187] width 462 height 284
click at [717, 305] on button "Next" at bounding box center [719, 294] width 108 height 42
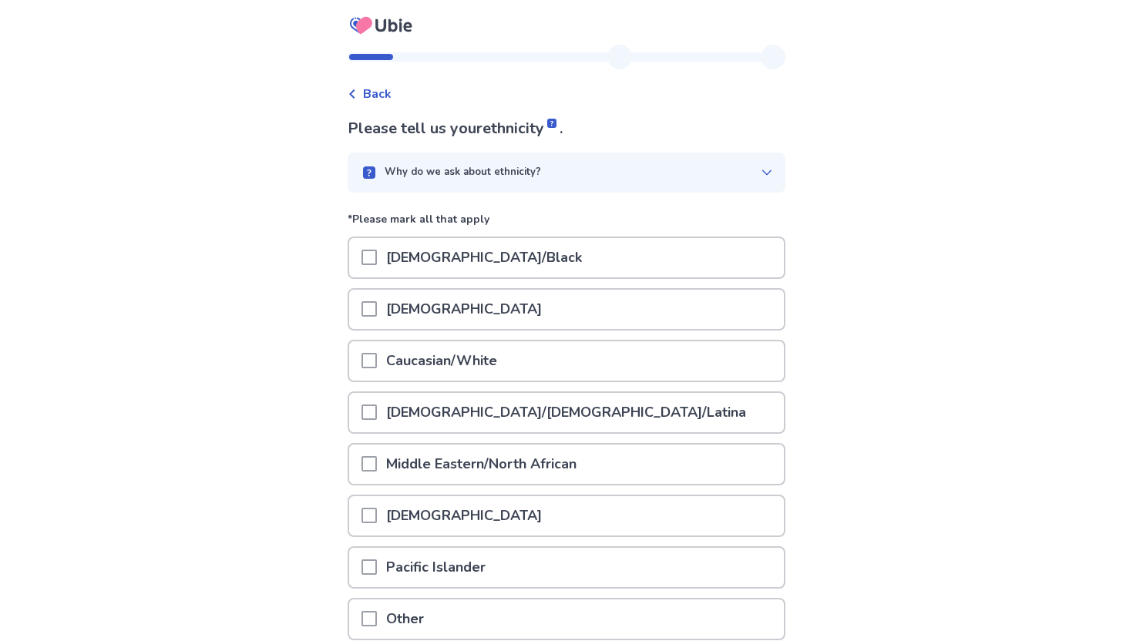
click at [532, 244] on p "[DEMOGRAPHIC_DATA]/Black" at bounding box center [484, 257] width 214 height 39
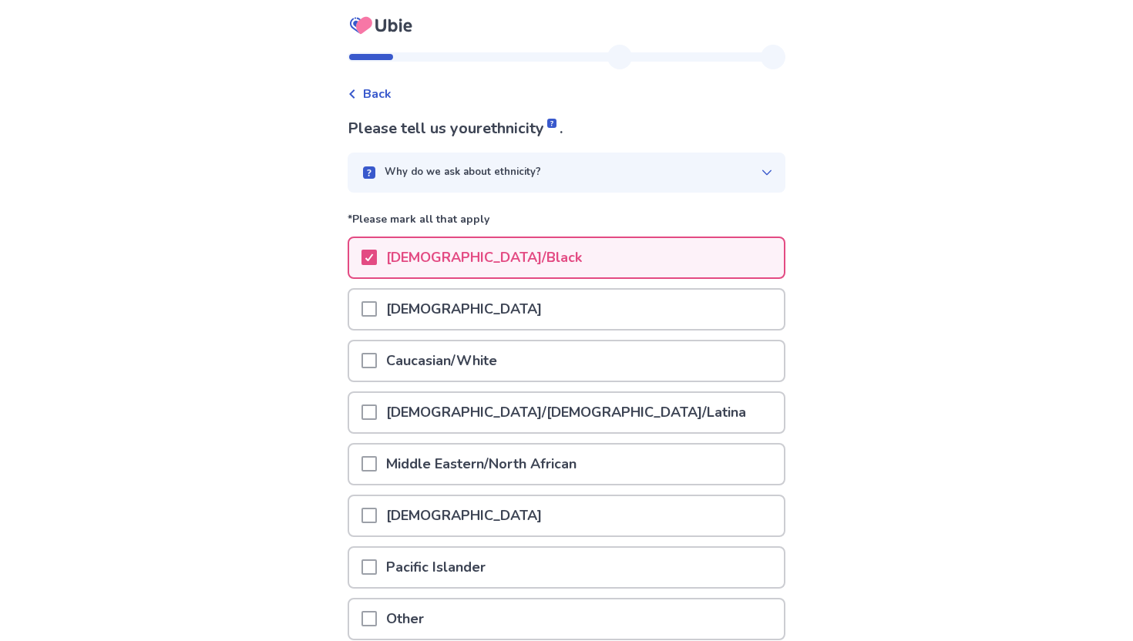
click at [459, 375] on p "Caucasian/White" at bounding box center [441, 360] width 129 height 39
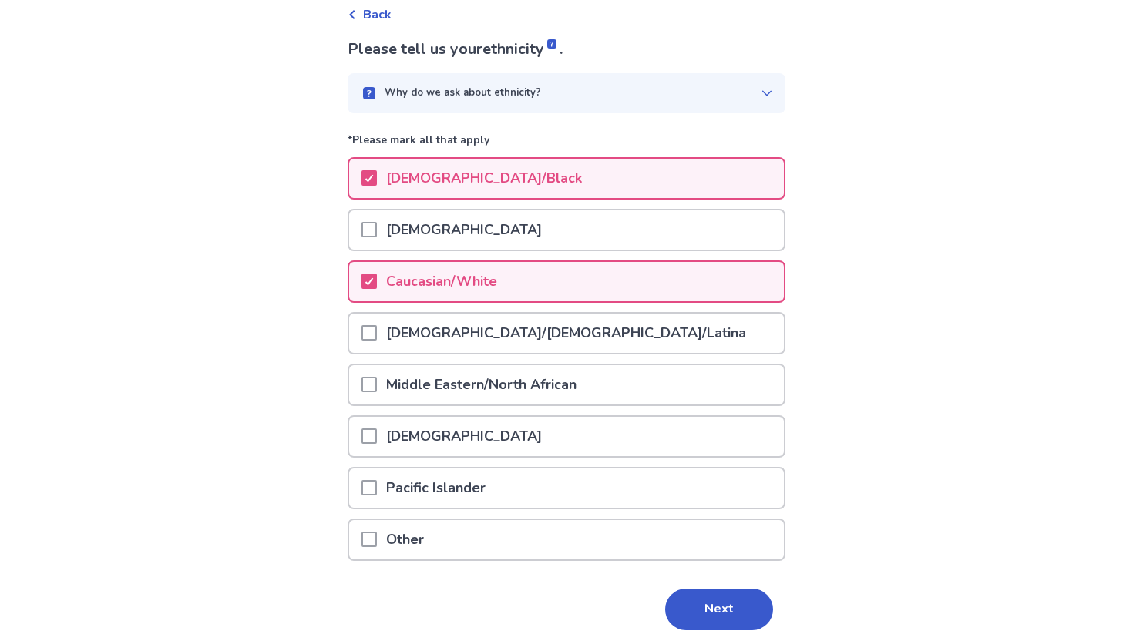
scroll to position [136, 0]
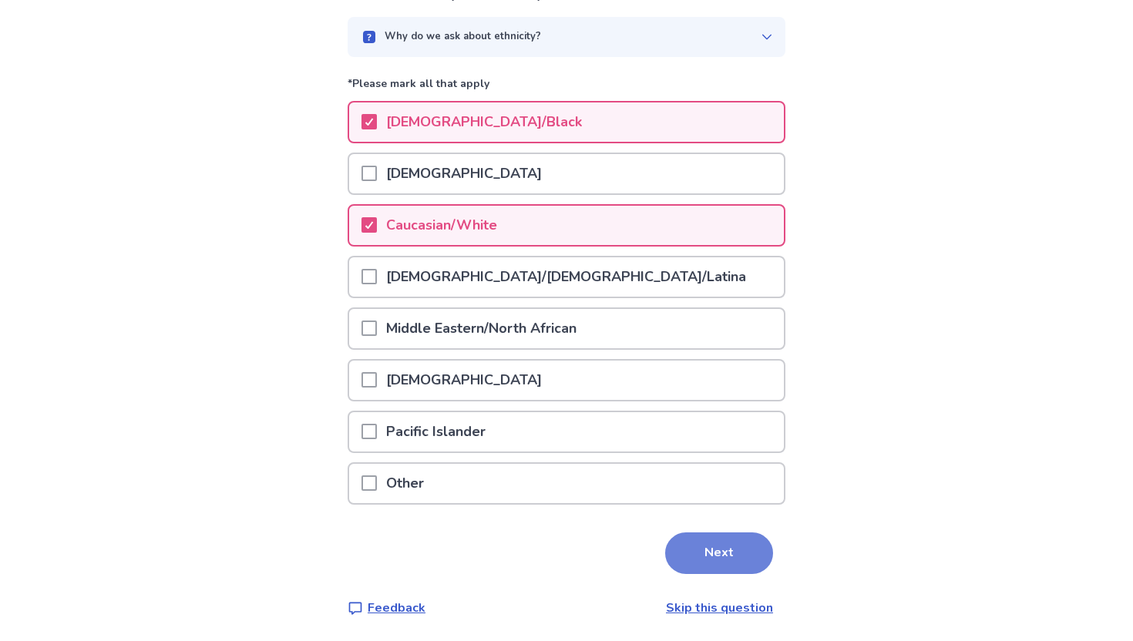
click at [691, 556] on button "Next" at bounding box center [719, 553] width 108 height 42
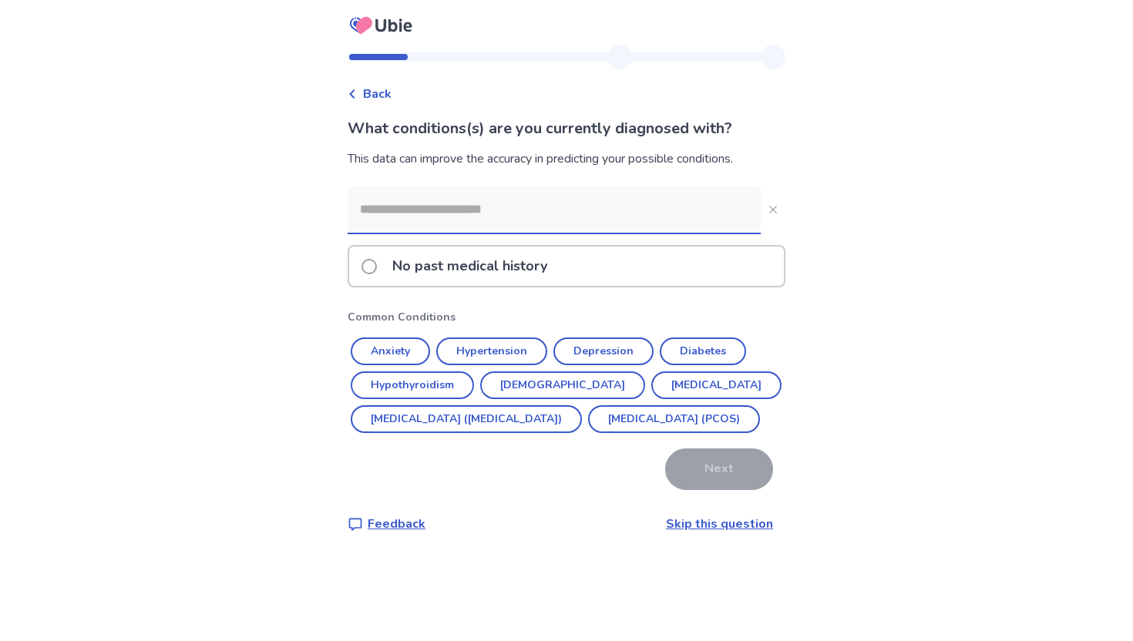
click at [483, 212] on input at bounding box center [554, 209] width 413 height 46
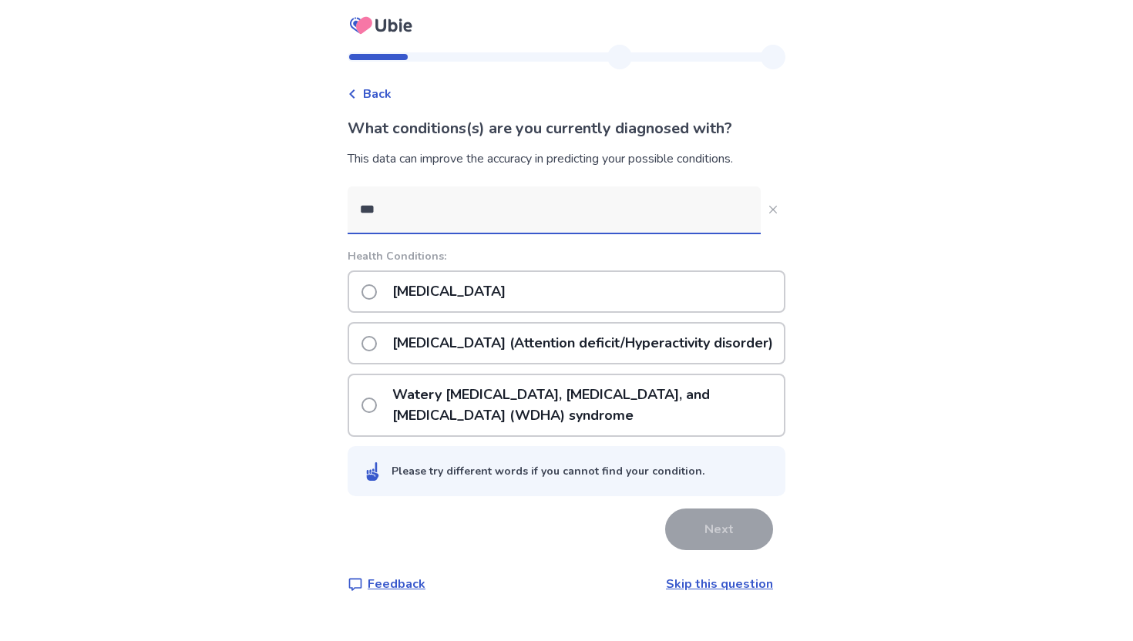
type input "****"
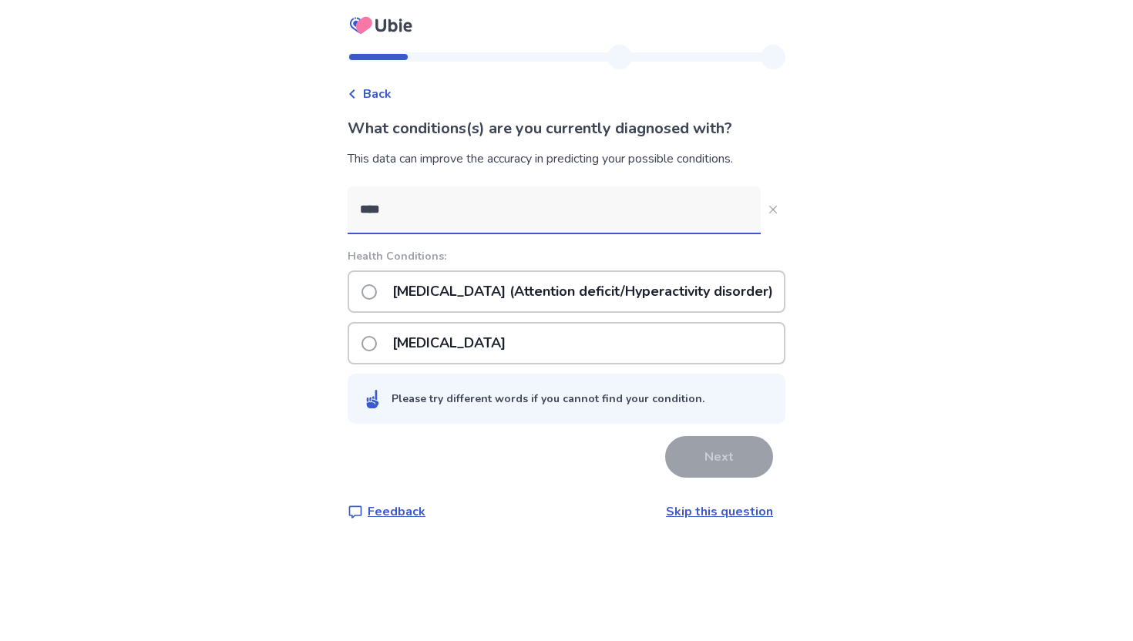
click at [483, 297] on p "[MEDICAL_DATA] (Attention deficit/Hyperactivity disorder)" at bounding box center [582, 291] width 399 height 39
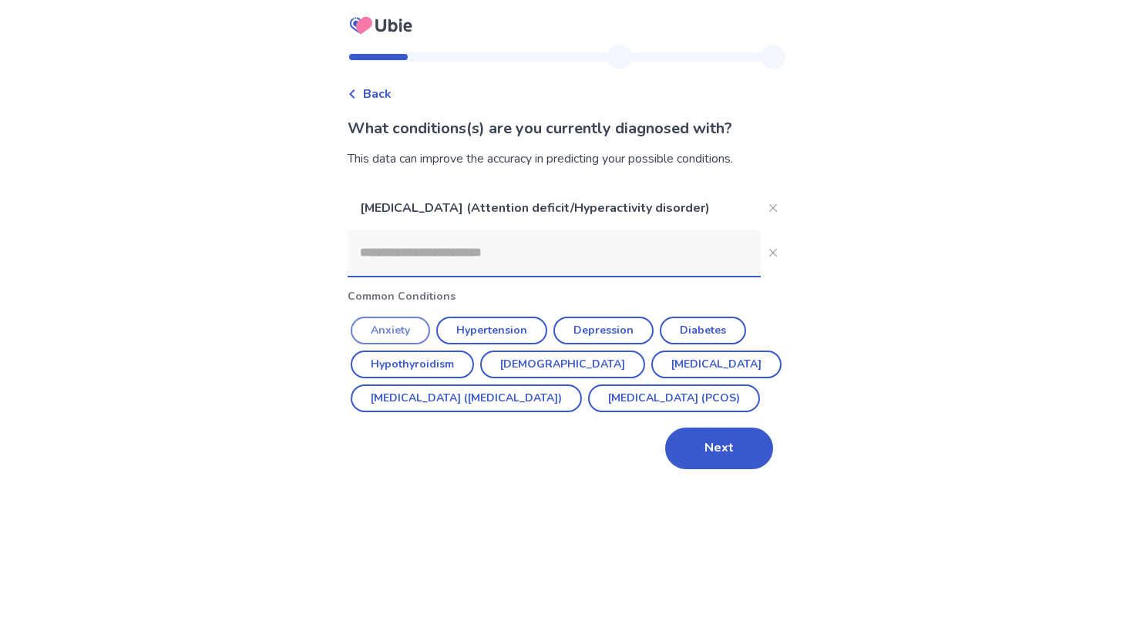
click at [390, 332] on button "Anxiety" at bounding box center [390, 331] width 79 height 28
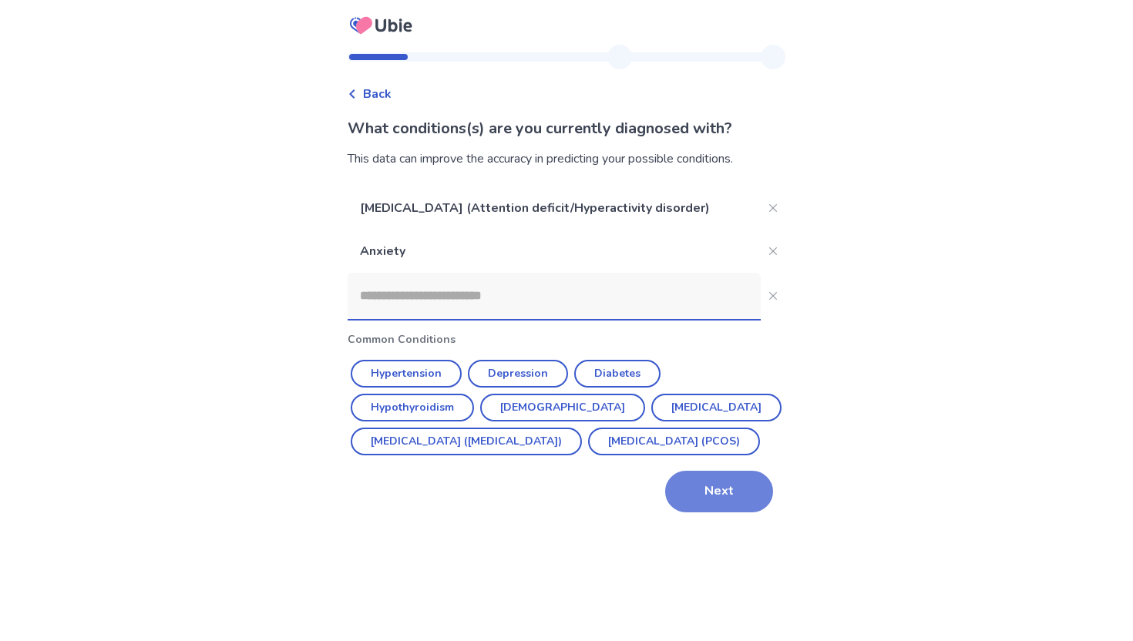
click at [734, 512] on button "Next" at bounding box center [719, 492] width 108 height 42
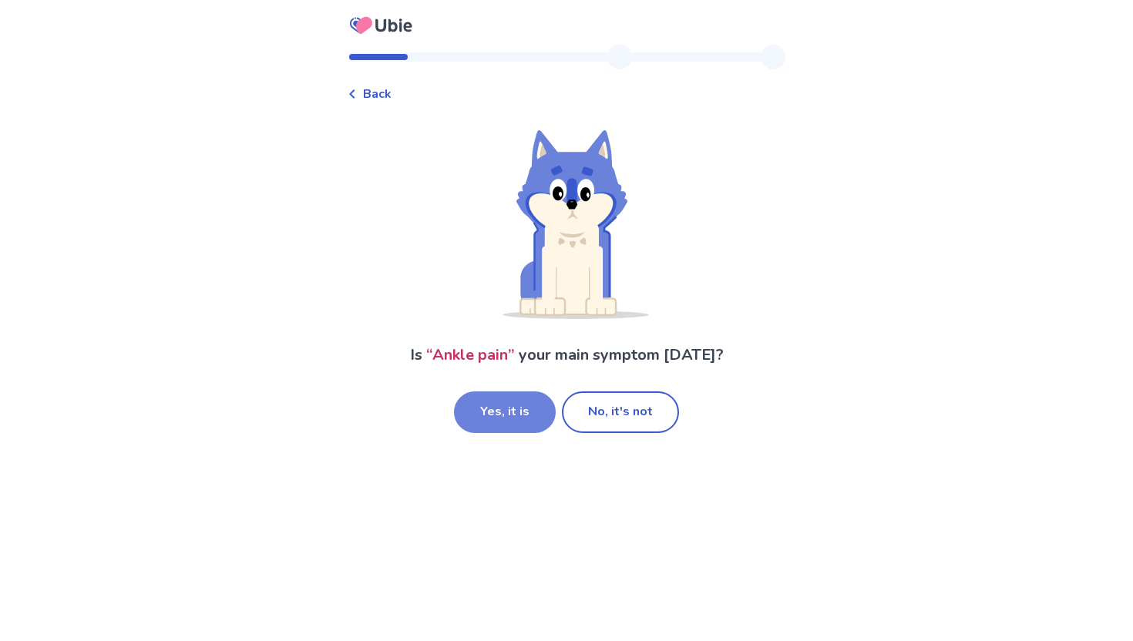
click at [527, 411] on button "Yes, it is" at bounding box center [505, 412] width 102 height 42
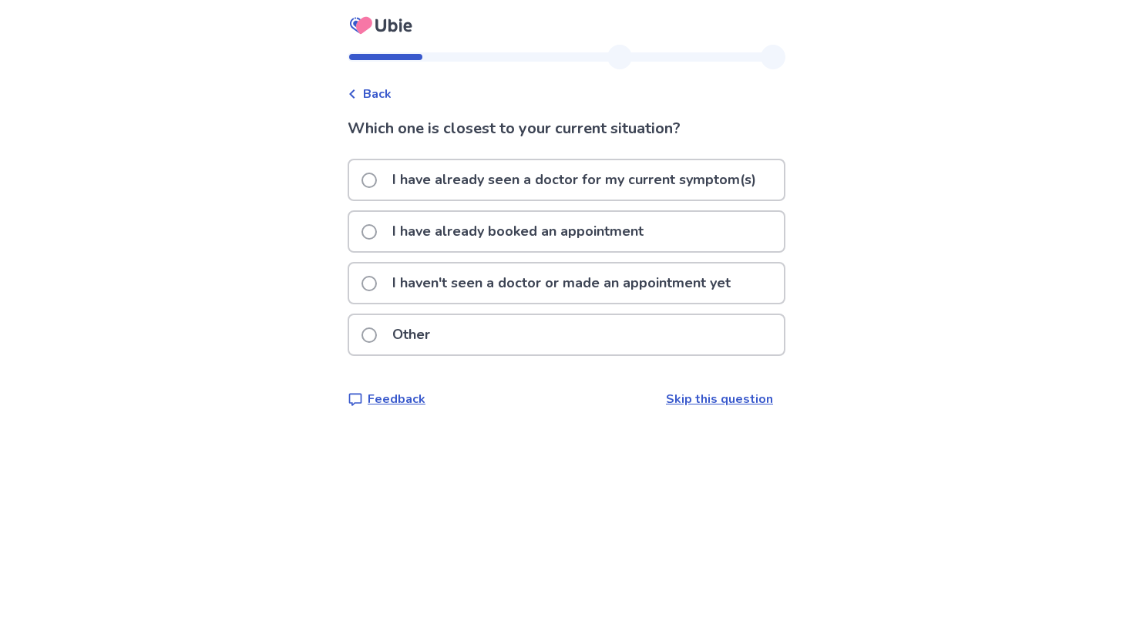
click at [391, 97] on span "Back" at bounding box center [377, 94] width 29 height 18
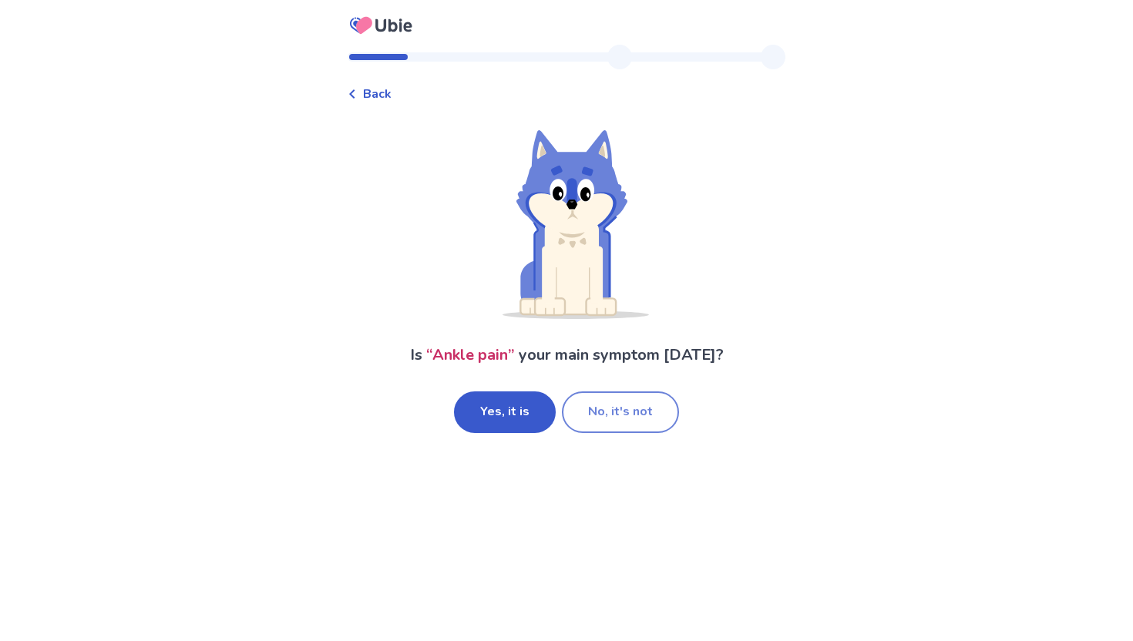
click at [623, 421] on button "No, it's not" at bounding box center [620, 412] width 117 height 42
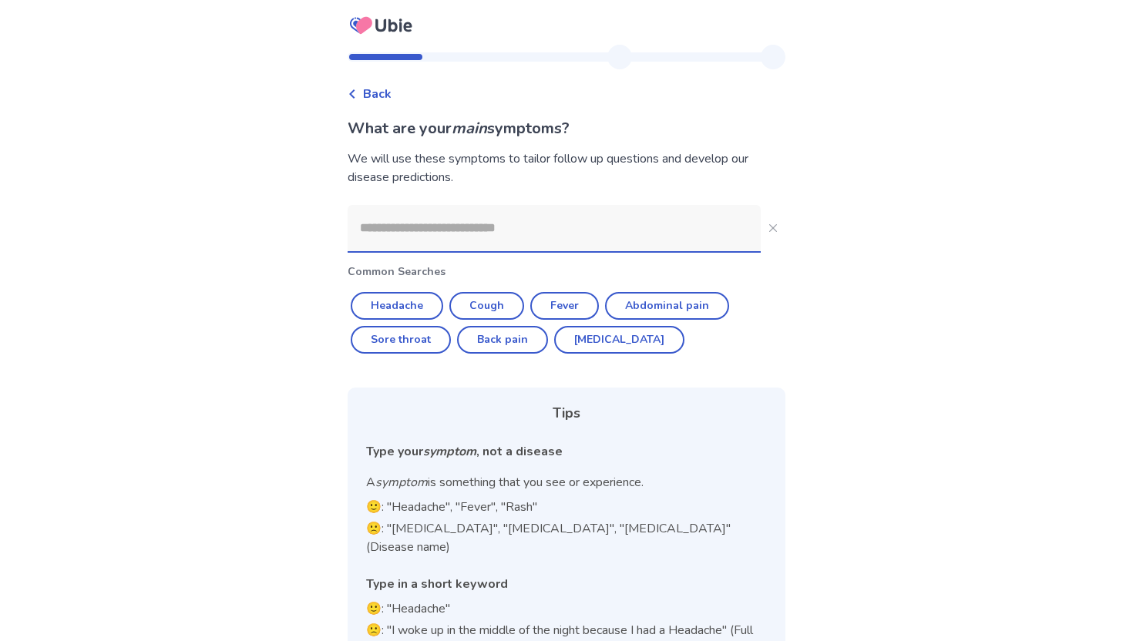
click at [508, 229] on input at bounding box center [554, 228] width 413 height 46
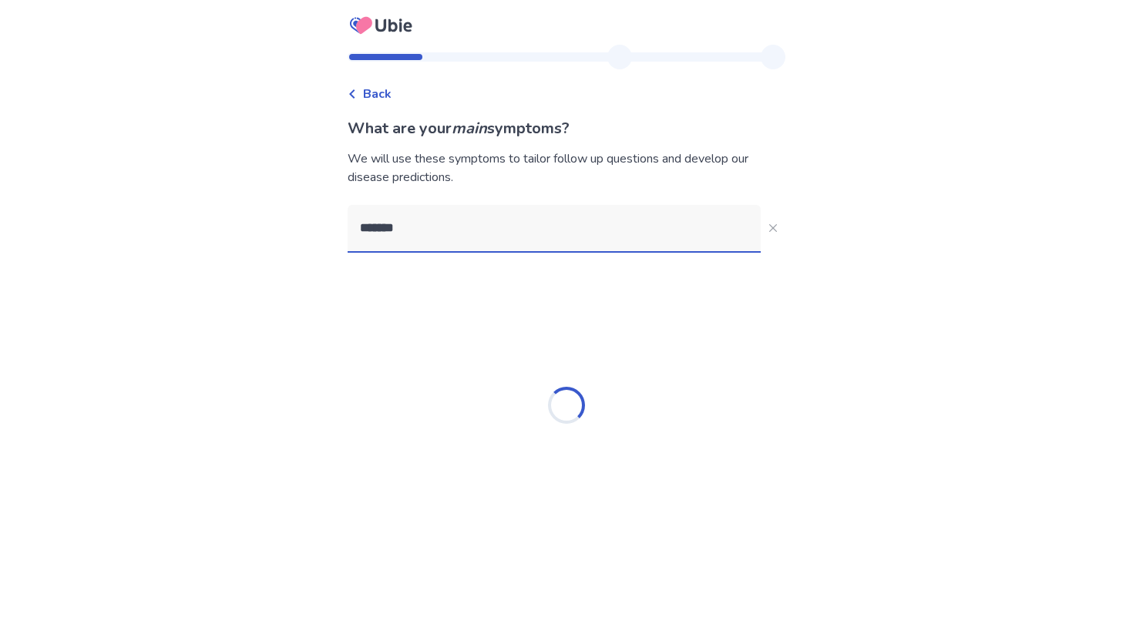
type input "********"
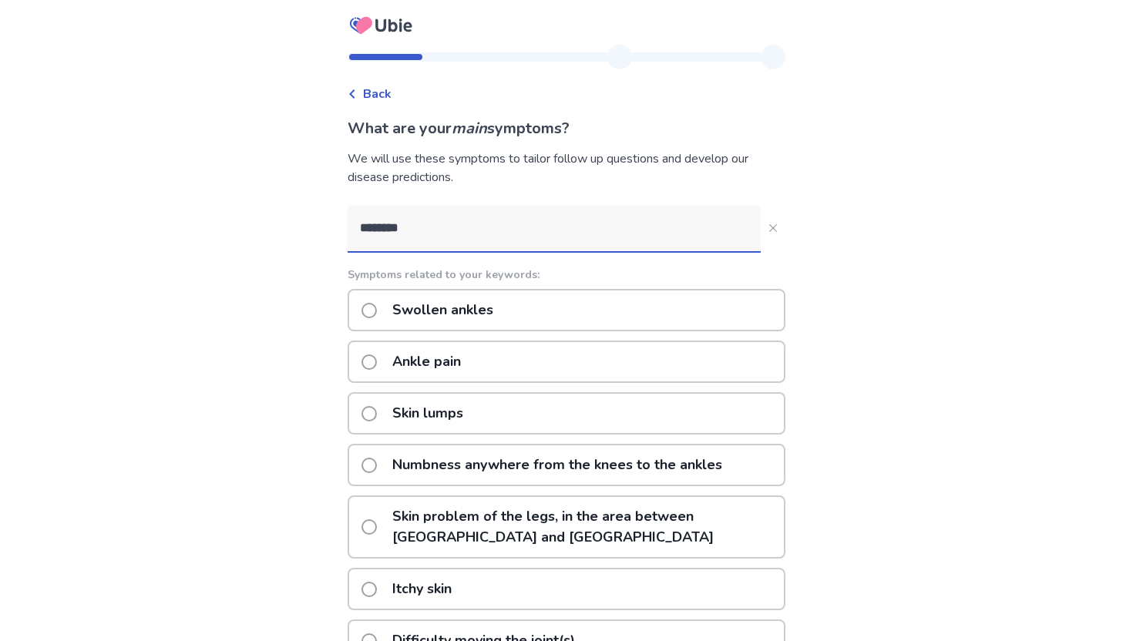
click at [430, 348] on p "Ankle pain" at bounding box center [426, 361] width 87 height 39
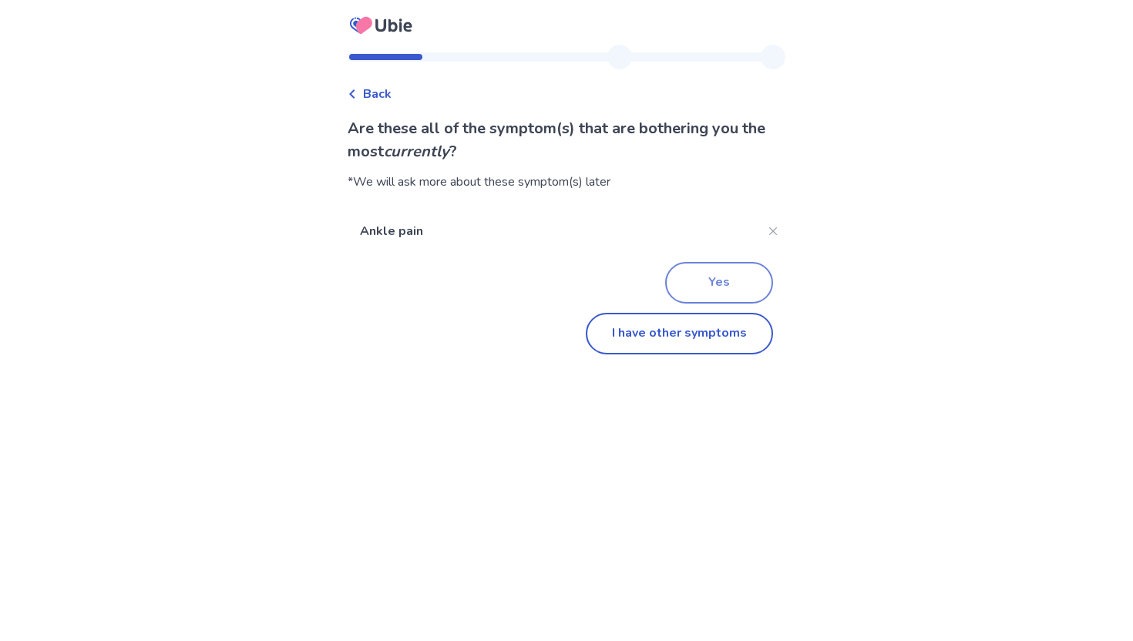
click at [717, 277] on button "Yes" at bounding box center [719, 283] width 108 height 42
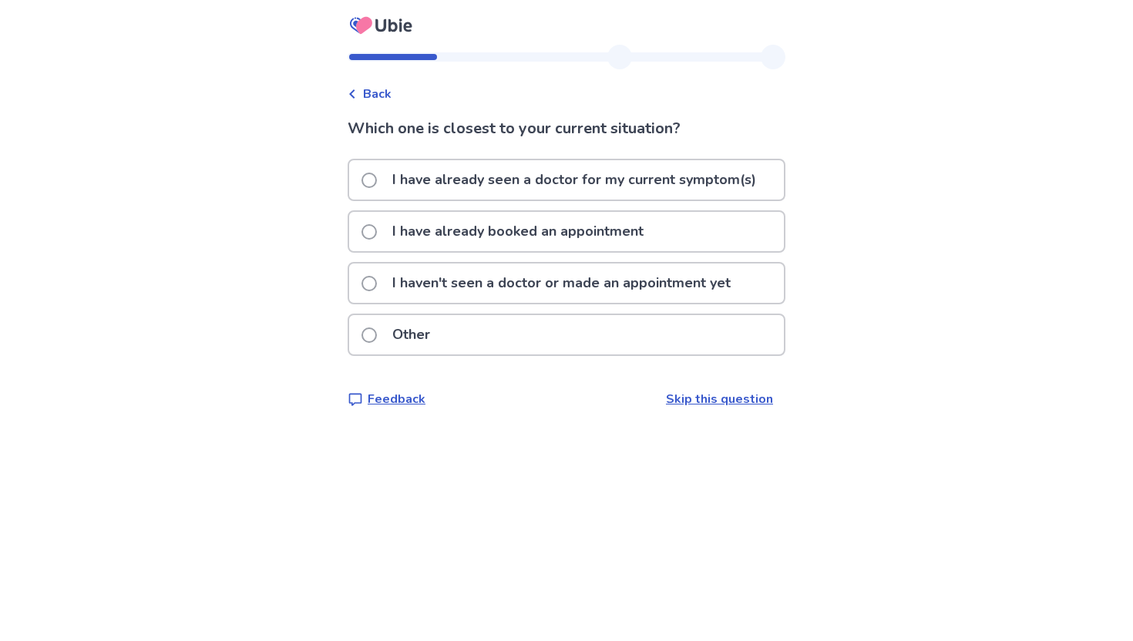
click at [550, 285] on p "I haven't seen a doctor or made an appointment yet" at bounding box center [561, 283] width 357 height 39
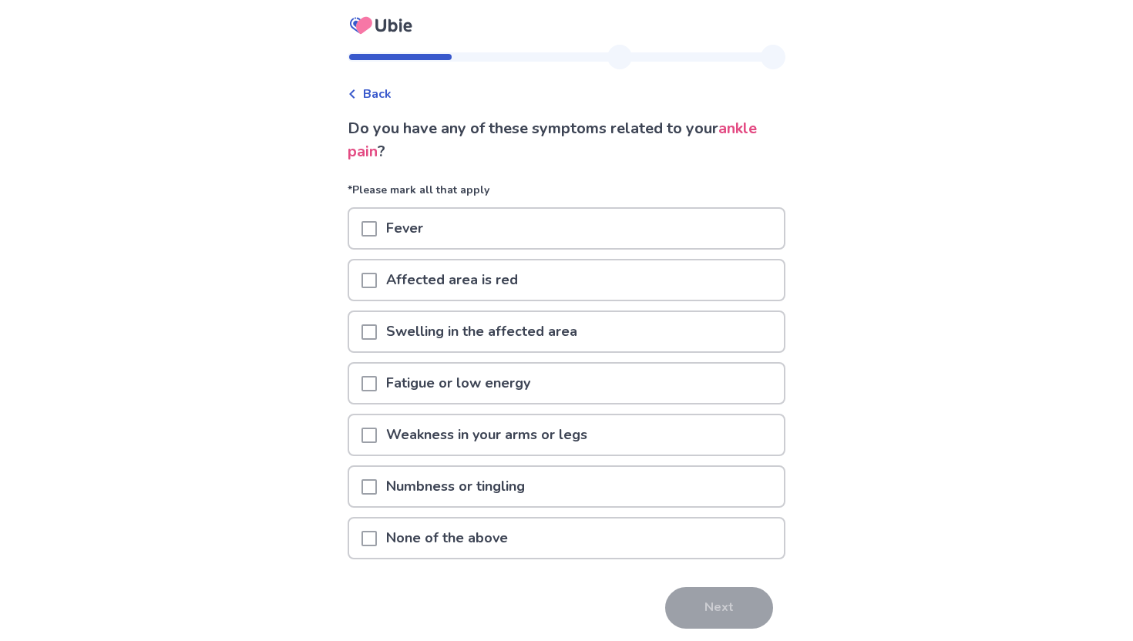
click at [448, 477] on p "Numbness or tingling" at bounding box center [455, 486] width 157 height 39
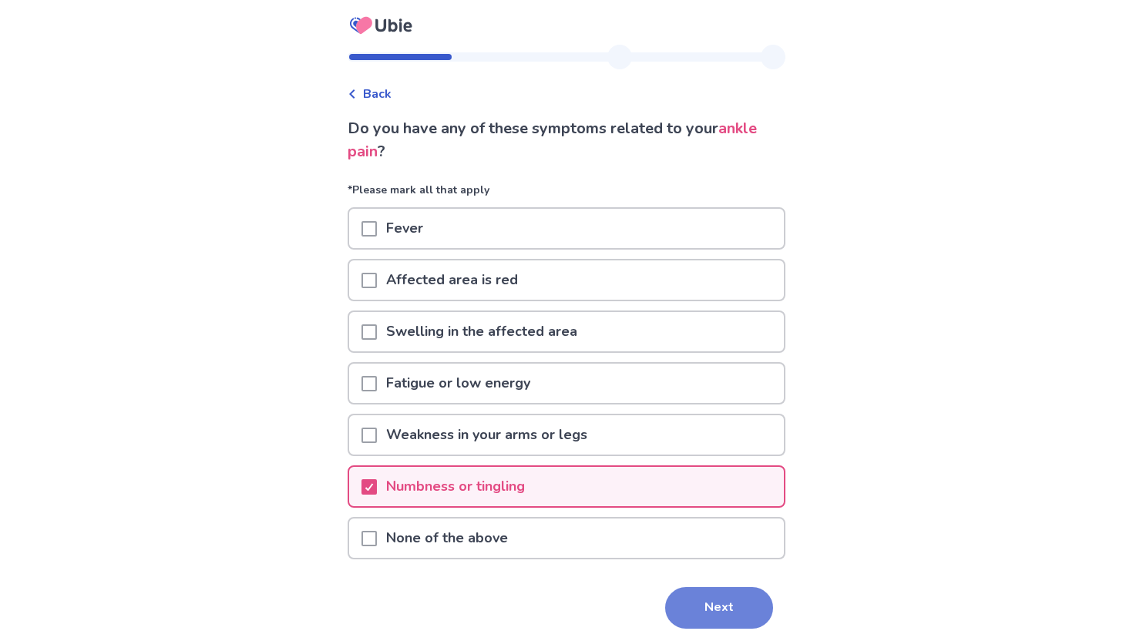
click at [716, 610] on button "Next" at bounding box center [719, 608] width 108 height 42
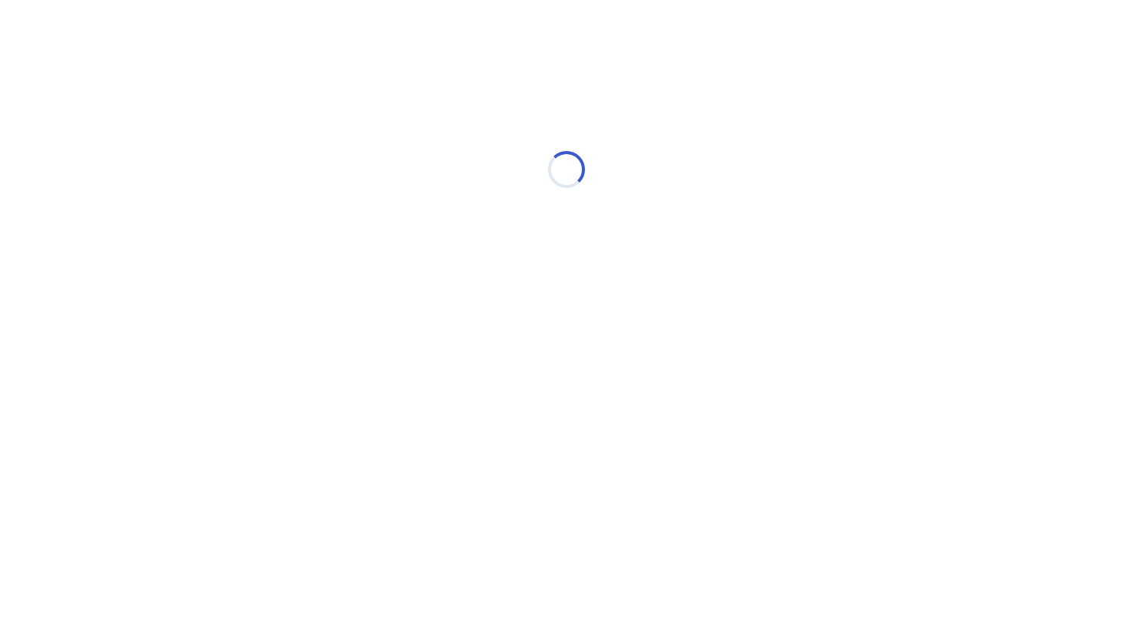
select select "*"
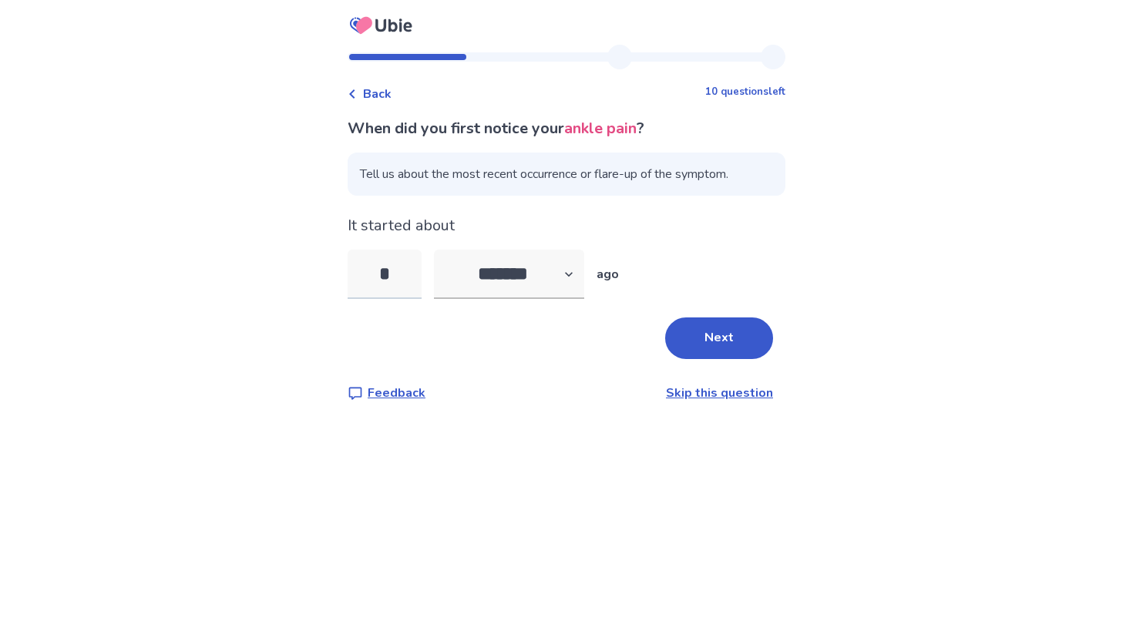
type input "*"
click at [690, 343] on button "Next" at bounding box center [719, 338] width 108 height 42
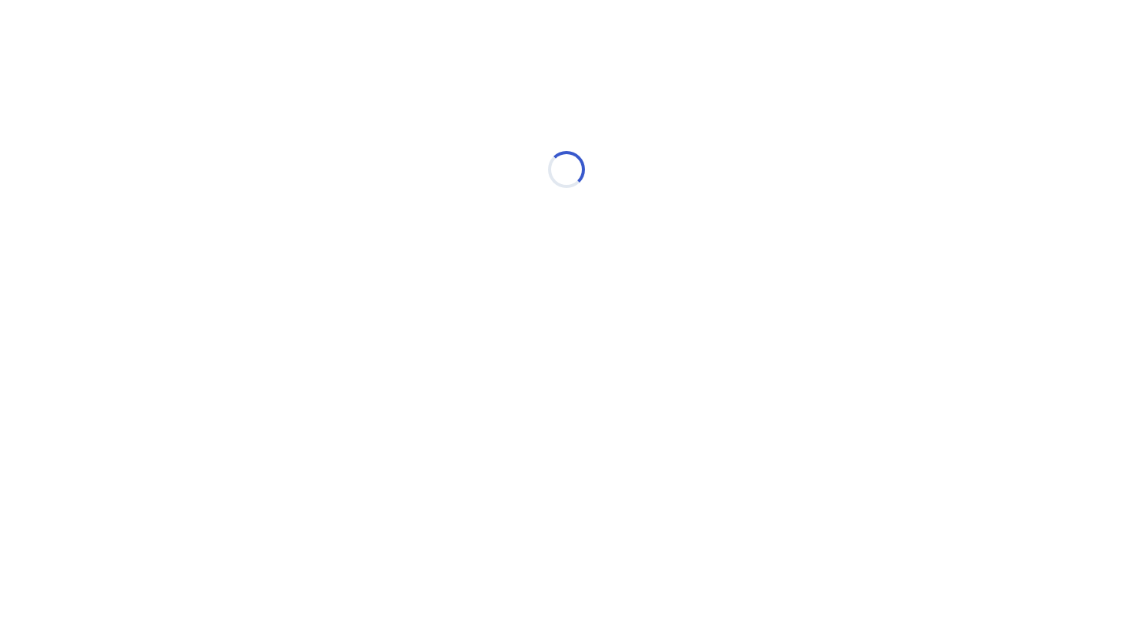
select select "*"
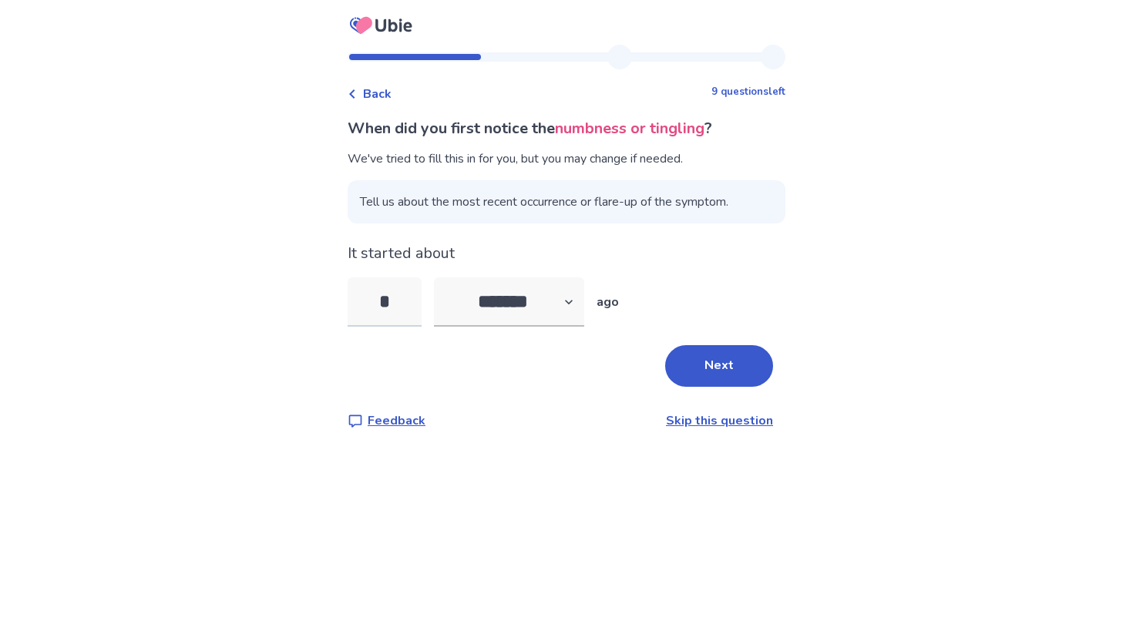
type input "*"
click at [695, 377] on button "Next" at bounding box center [719, 366] width 108 height 42
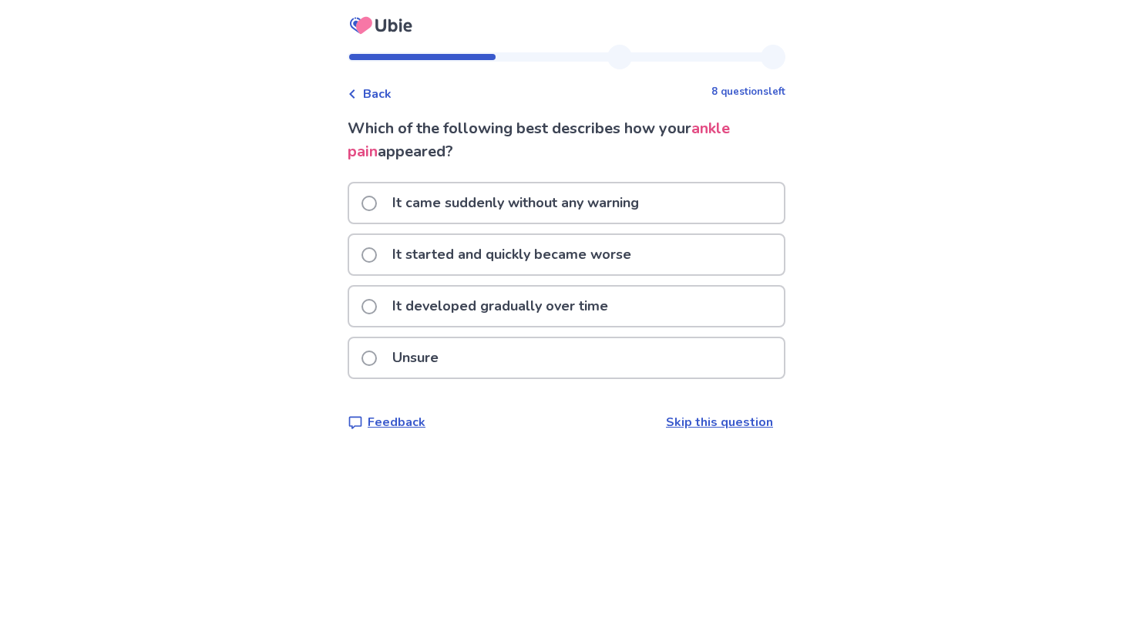
click at [547, 205] on p "It came suddenly without any warning" at bounding box center [515, 202] width 265 height 39
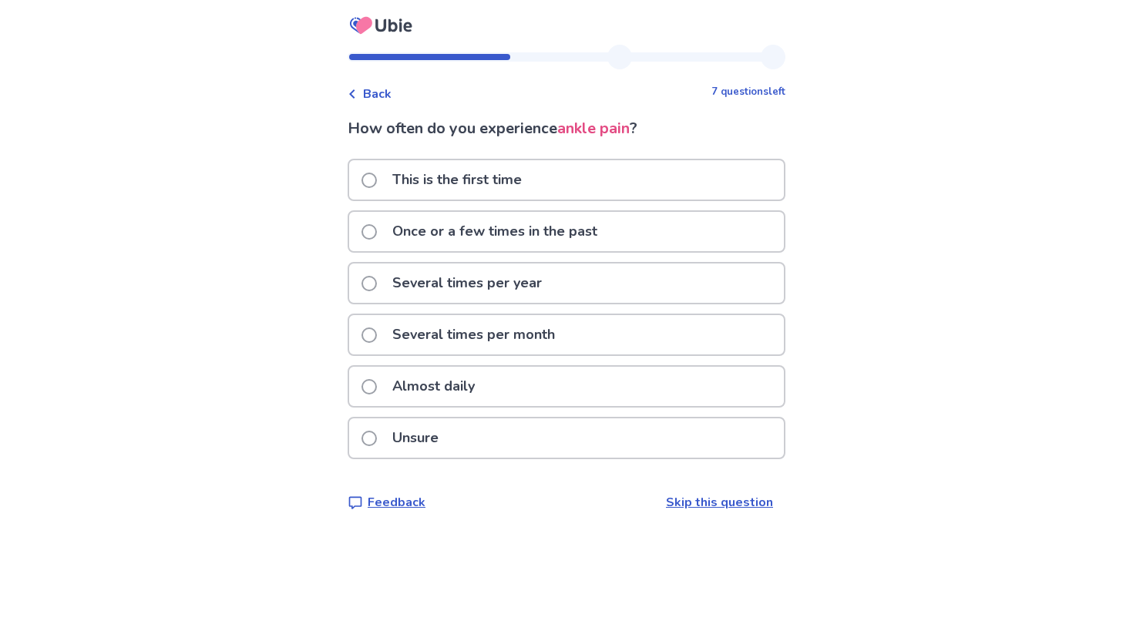
click at [497, 187] on p "This is the first time" at bounding box center [457, 179] width 148 height 39
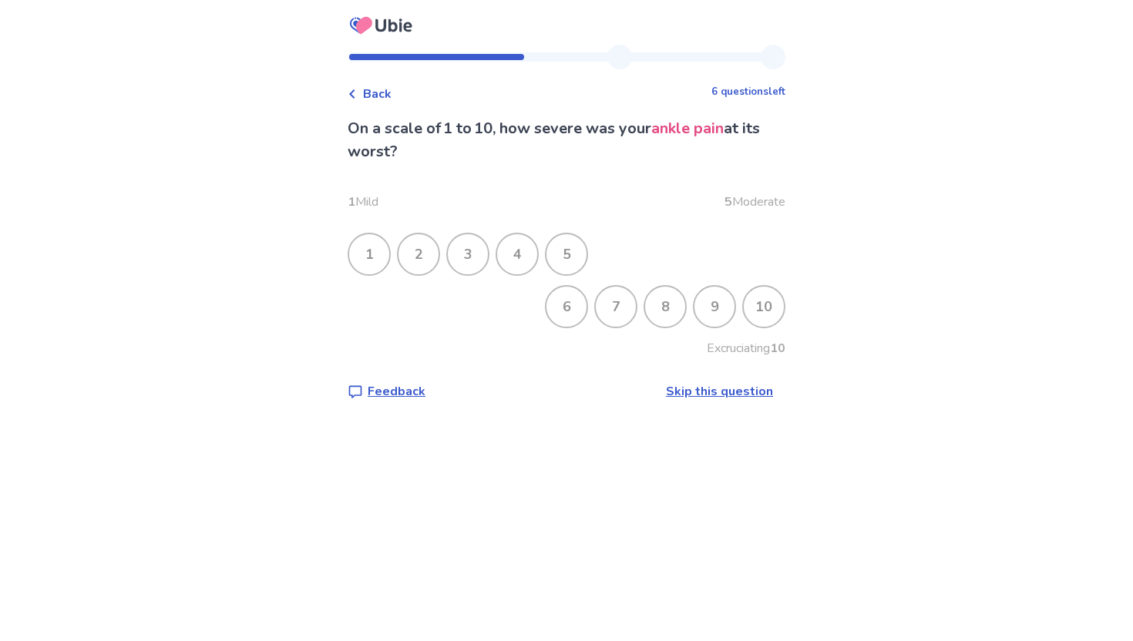
click at [600, 311] on div "7" at bounding box center [616, 307] width 40 height 40
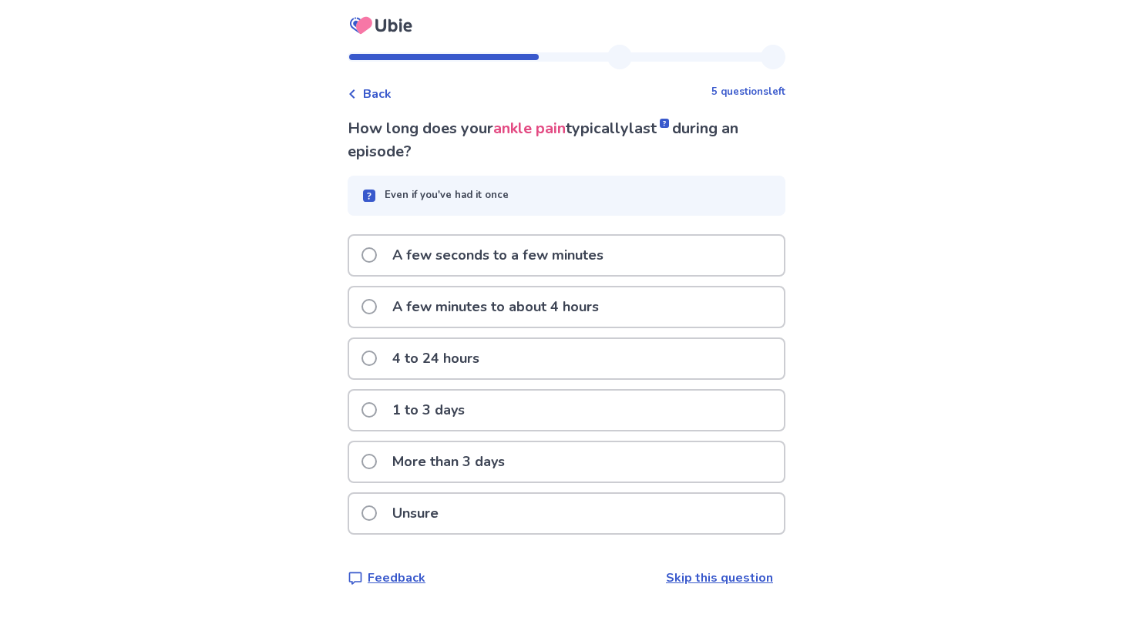
click at [576, 304] on p "A few minutes to about 4 hours" at bounding box center [495, 306] width 225 height 39
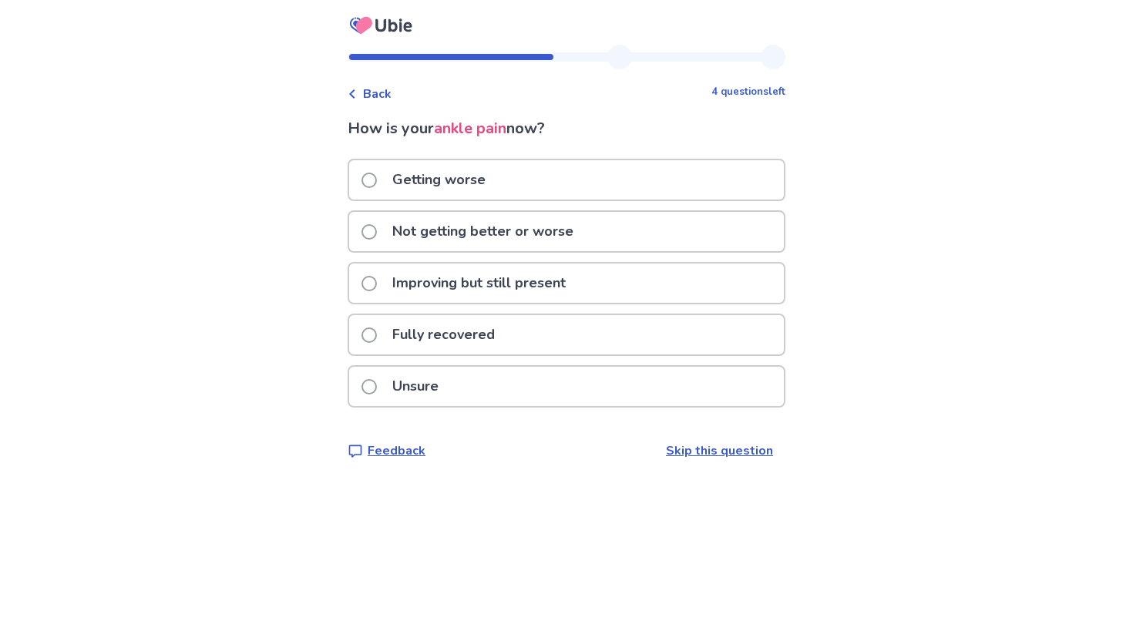
click at [510, 229] on p "Not getting better or worse" at bounding box center [483, 231] width 200 height 39
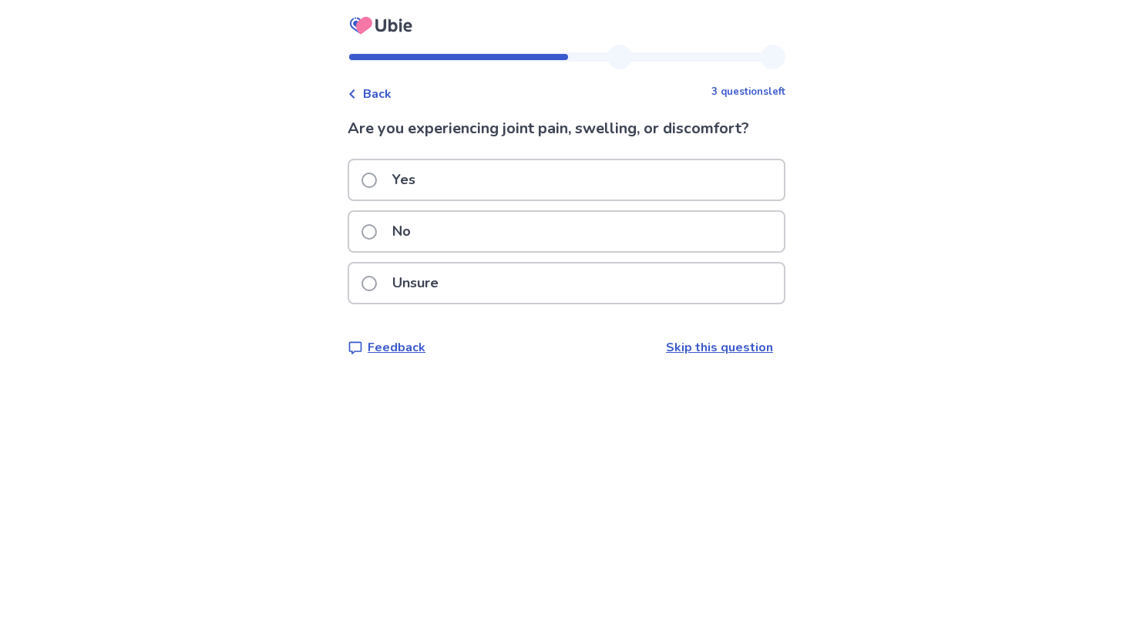
click at [441, 272] on p "Unsure" at bounding box center [415, 283] width 65 height 39
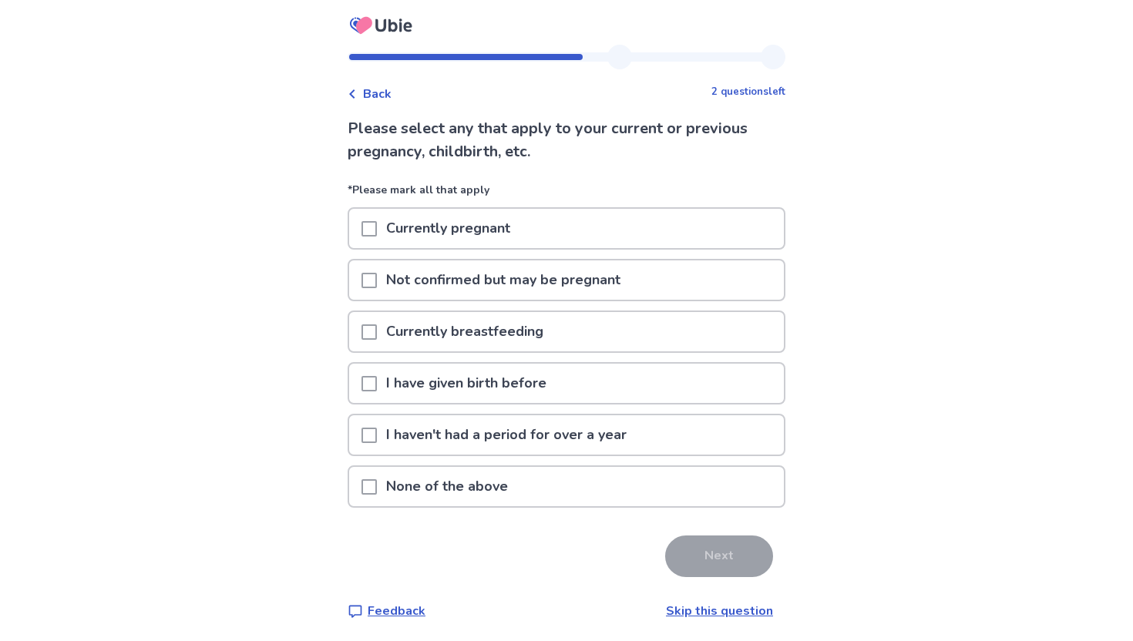
click at [465, 485] on p "None of the above" at bounding box center [447, 486] width 140 height 39
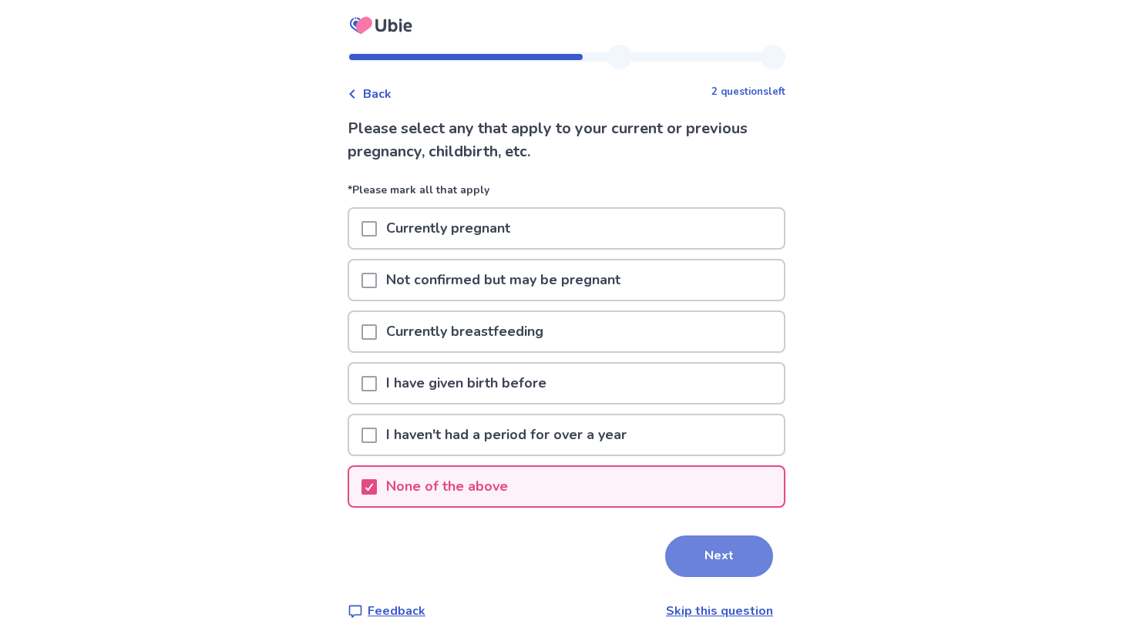
click at [697, 556] on button "Next" at bounding box center [719, 557] width 108 height 42
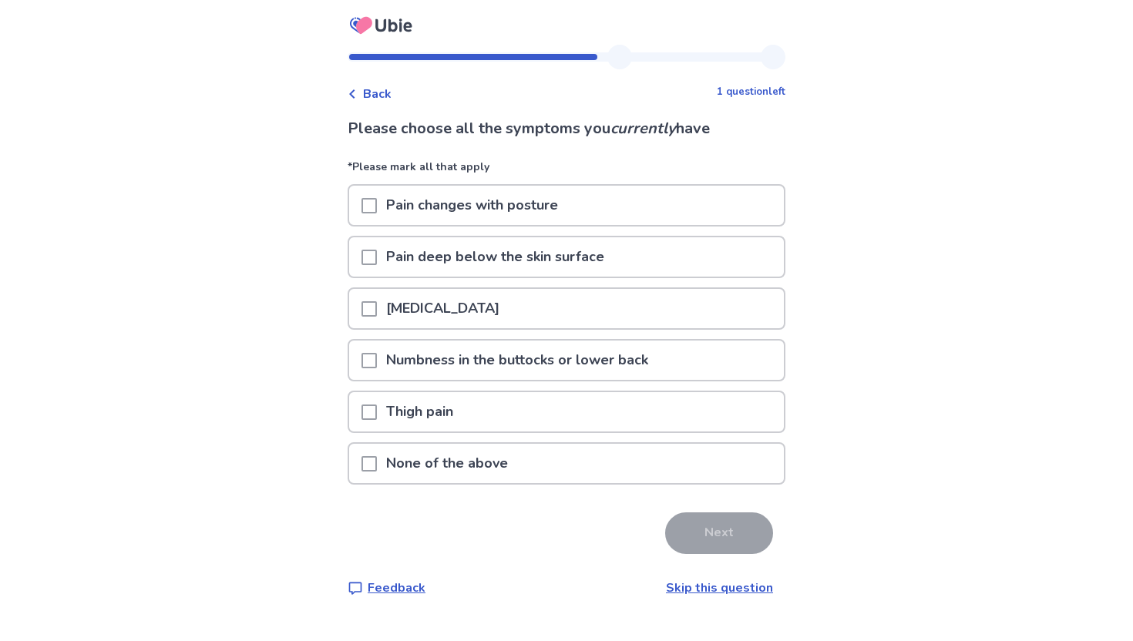
click at [479, 462] on p "None of the above" at bounding box center [447, 463] width 140 height 39
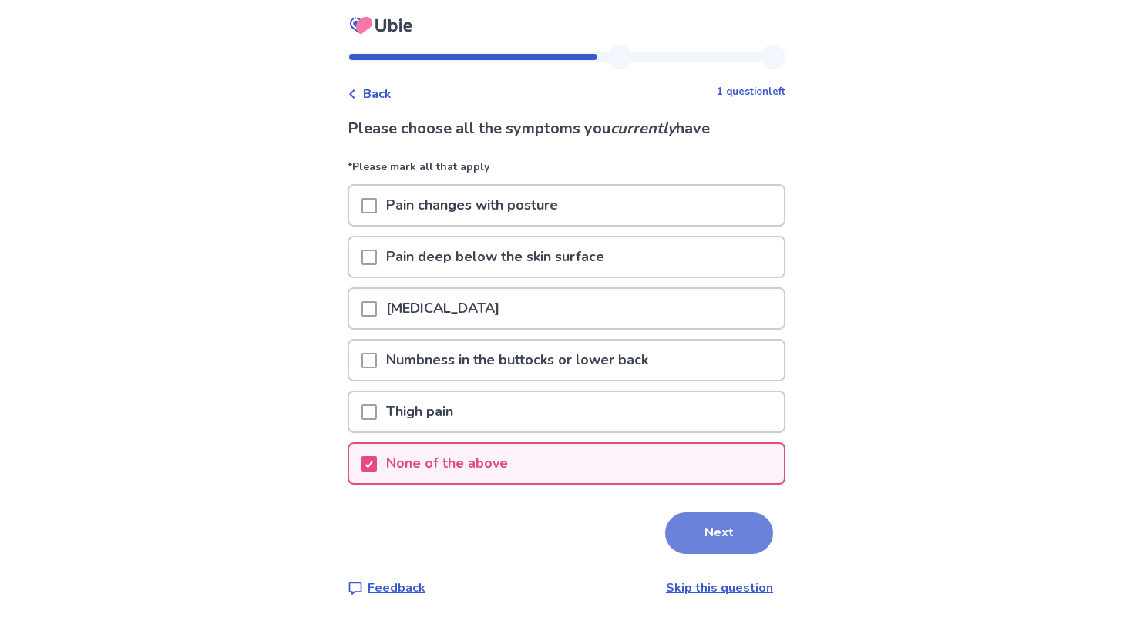
click at [665, 527] on button "Next" at bounding box center [719, 533] width 108 height 42
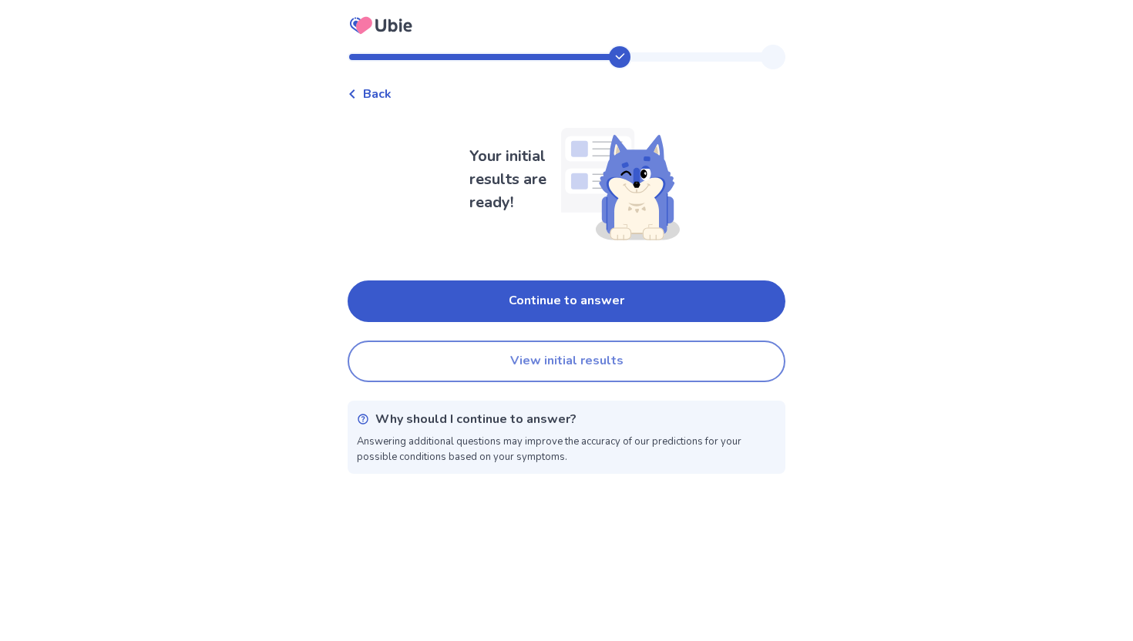
click at [607, 358] on button "View initial results" at bounding box center [567, 362] width 438 height 42
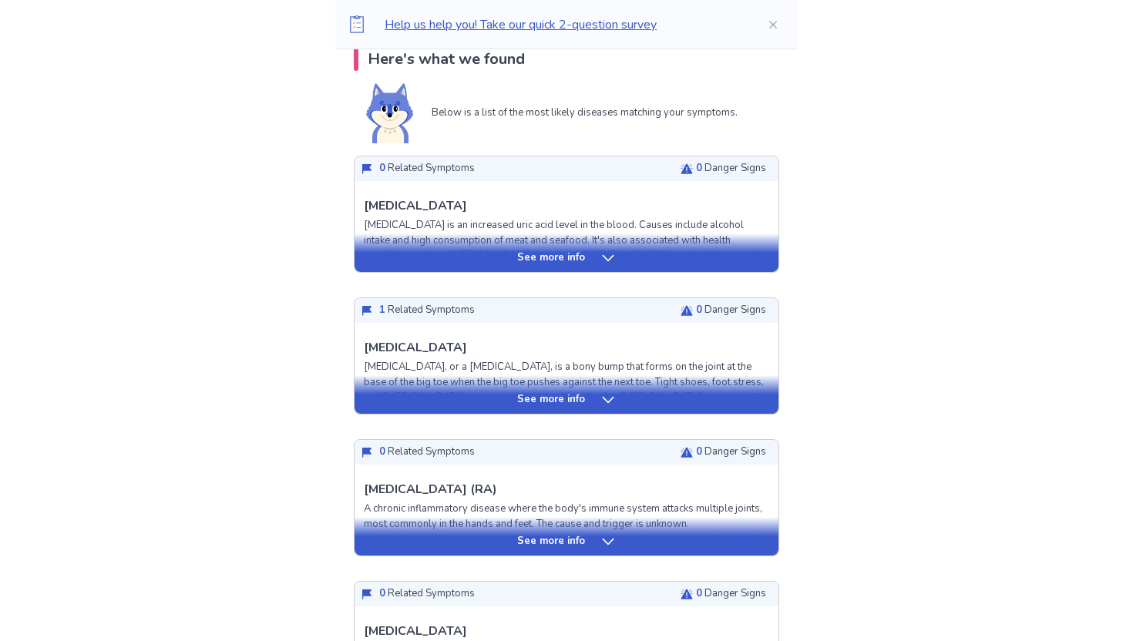
scroll to position [433, 0]
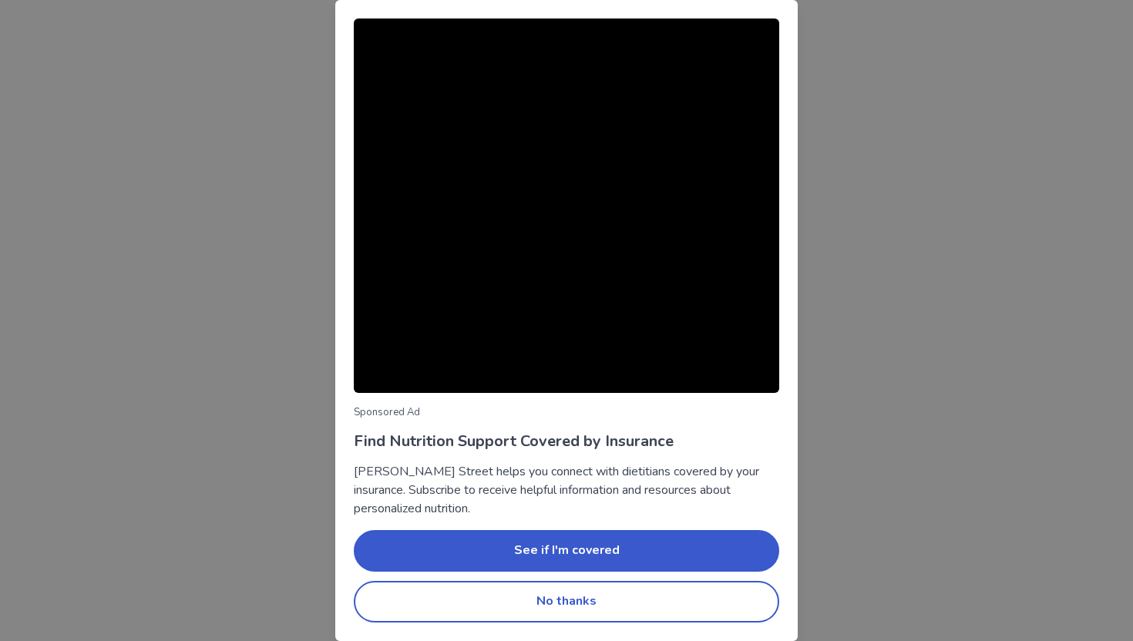
click at [267, 422] on div "Sponsored Ad Find Nutrition Support Covered by Insurance Berry Street helps you…" at bounding box center [566, 320] width 1133 height 641
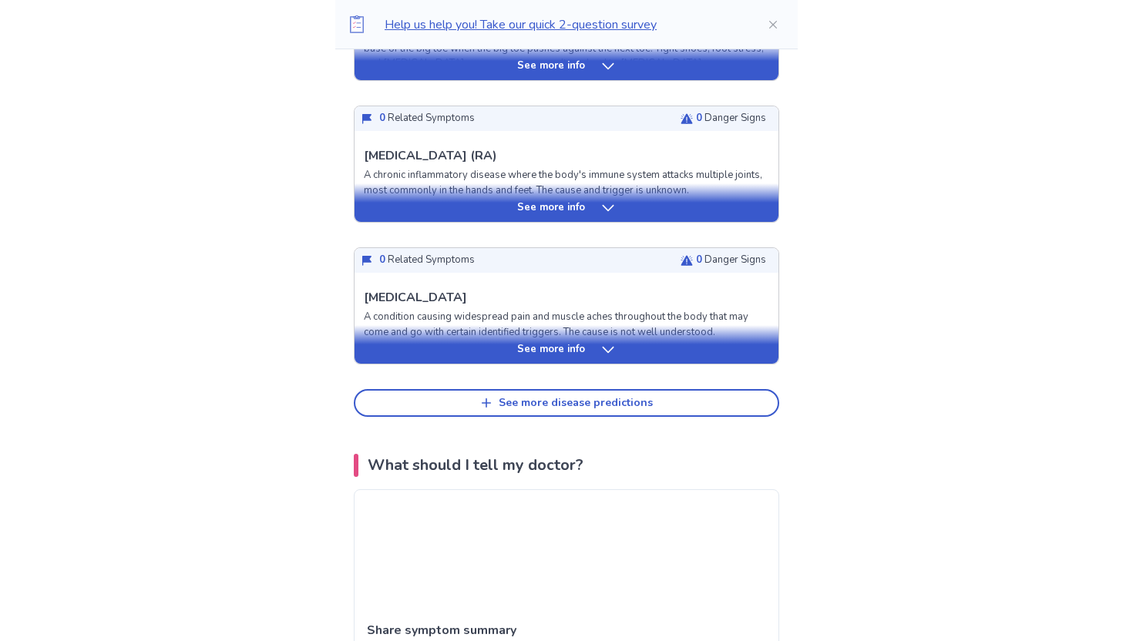
scroll to position [684, 0]
